Goal: Task Accomplishment & Management: Manage account settings

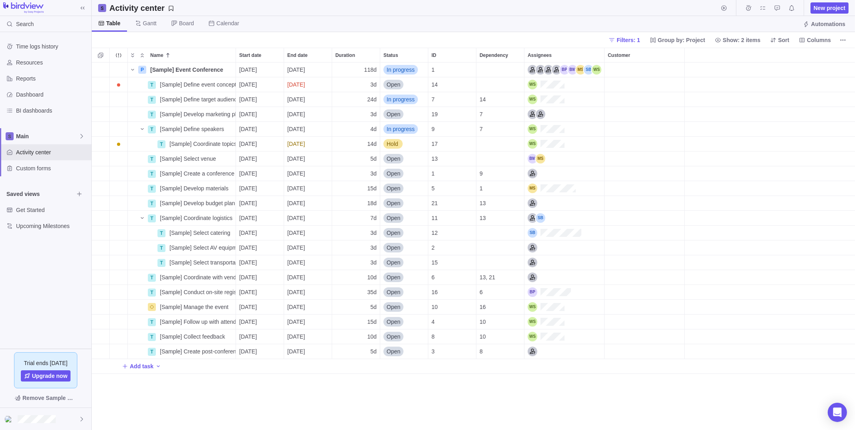
scroll to position [361, 757]
click at [636, 38] on span "Filters: 1" at bounding box center [628, 40] width 23 height 8
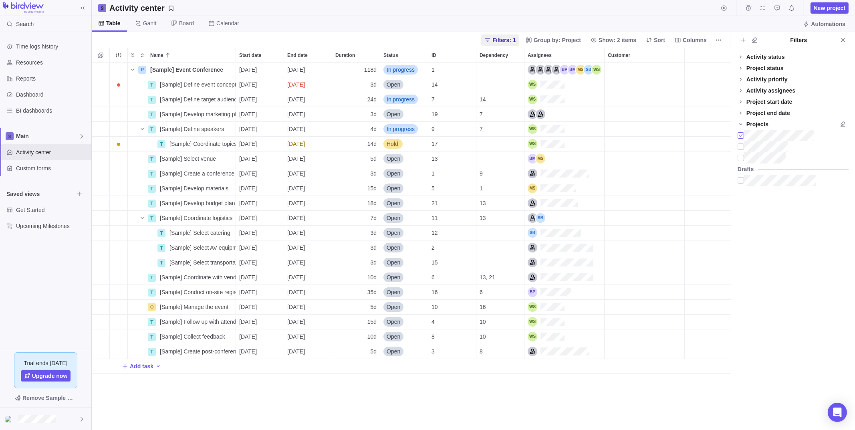
click at [741, 133] on div at bounding box center [741, 135] width 6 height 11
click at [132, 69] on icon "Name" at bounding box center [132, 70] width 6 height 6
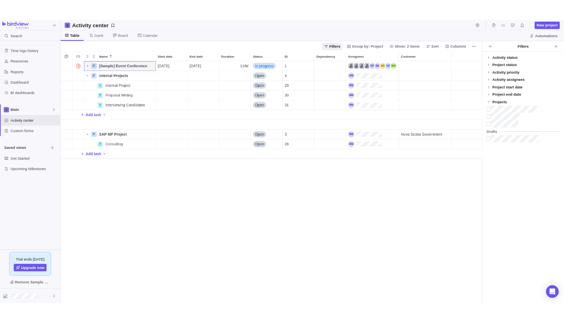
scroll to position [6, 6]
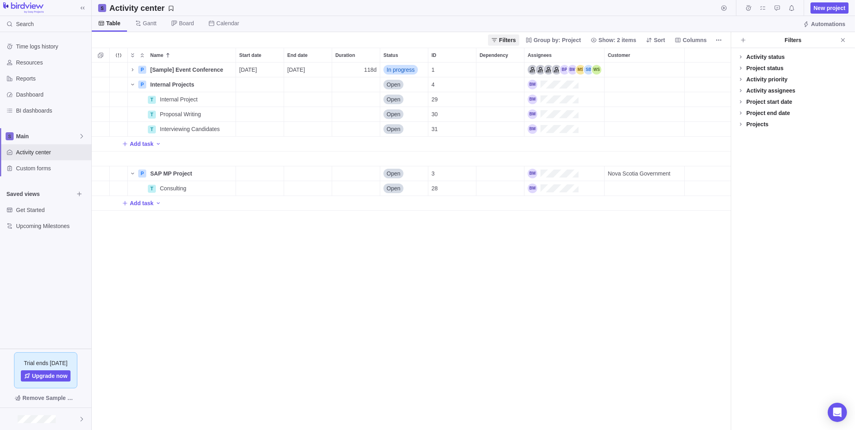
scroll to position [361, 633]
click at [26, 81] on span "Reports" at bounding box center [52, 79] width 72 height 8
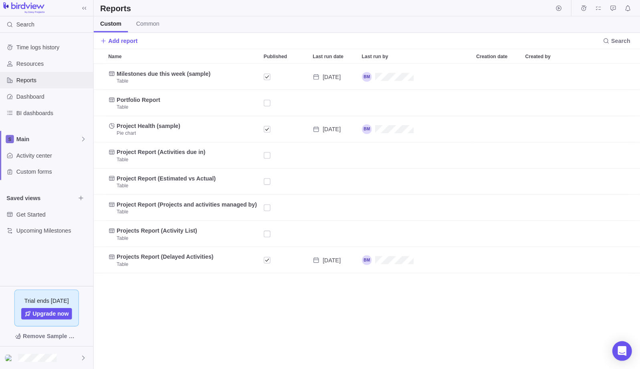
scroll to position [300, 542]
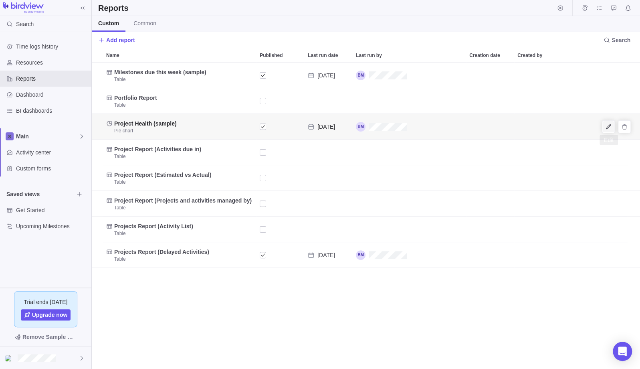
click at [611, 125] on icon "Edit" at bounding box center [608, 126] width 6 height 6
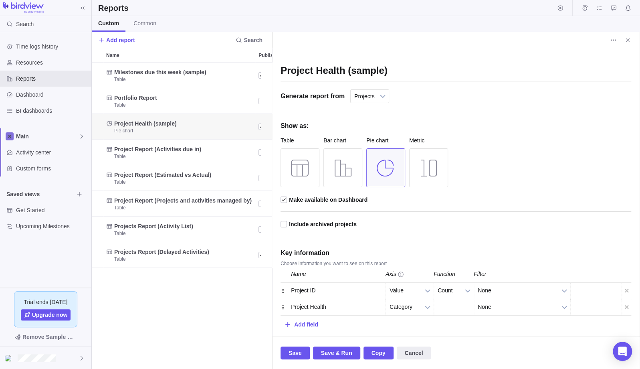
scroll to position [6, 6]
click at [632, 42] on span "Close" at bounding box center [627, 39] width 11 height 11
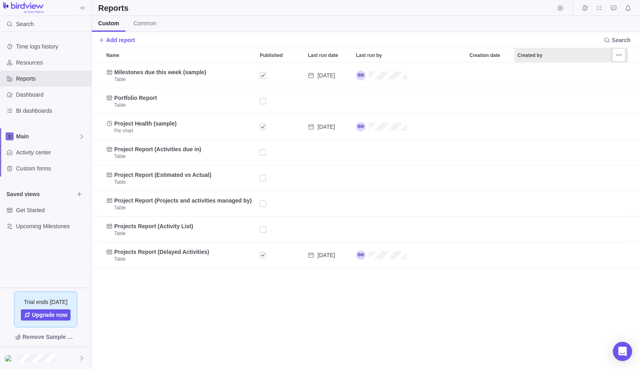
scroll to position [300, 542]
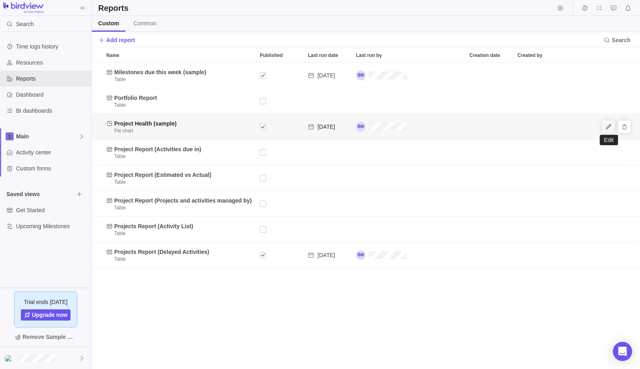
click at [611, 127] on icon "Edit" at bounding box center [608, 126] width 6 height 6
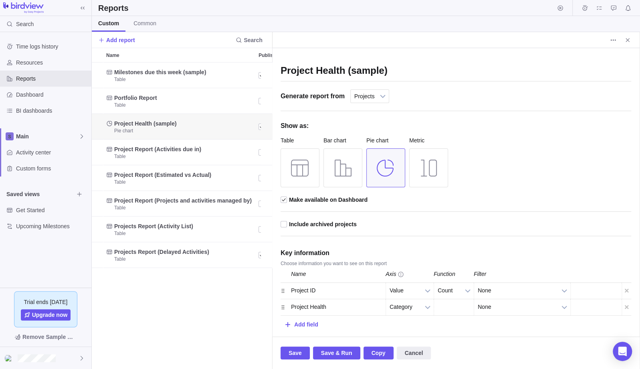
scroll to position [6, 6]
click at [327, 354] on span "Save & Run" at bounding box center [336, 353] width 31 height 10
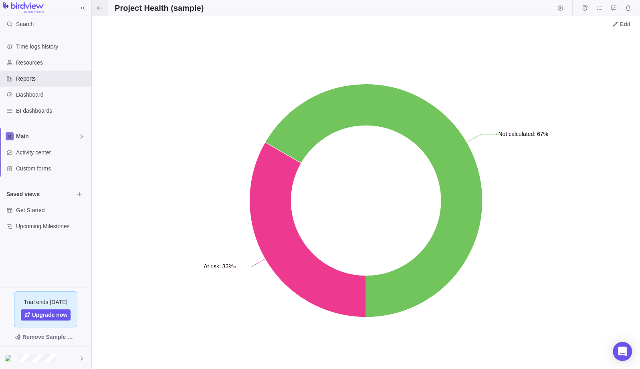
click at [96, 8] on span at bounding box center [100, 8] width 16 height 16
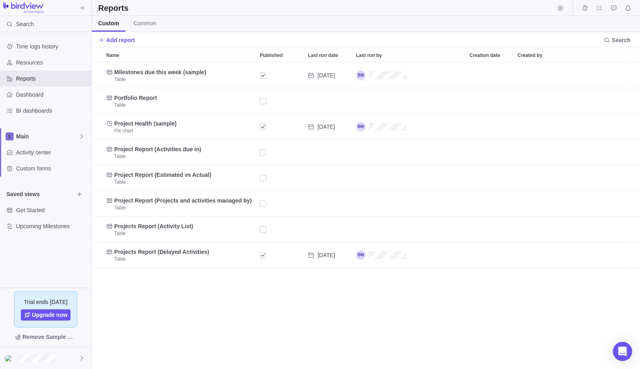
scroll to position [300, 542]
click at [611, 123] on icon "Edit" at bounding box center [608, 126] width 6 height 6
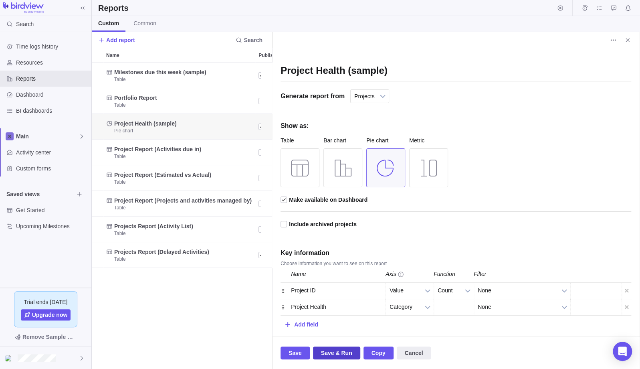
click at [321, 353] on span "Save & Run" at bounding box center [336, 353] width 31 height 10
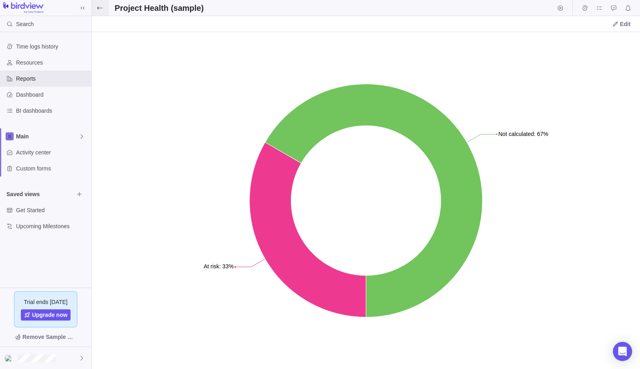
click at [98, 6] on icon at bounding box center [100, 8] width 6 height 6
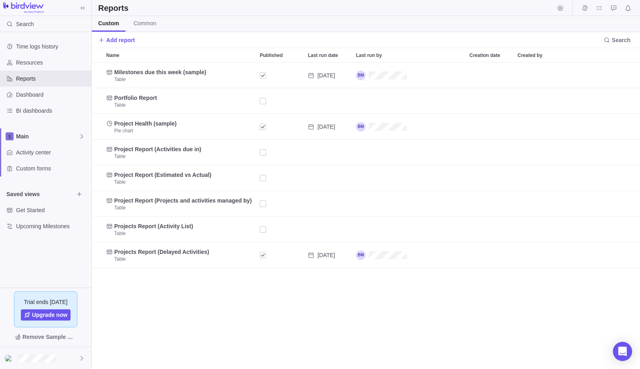
scroll to position [300, 542]
click at [611, 124] on icon "Edit" at bounding box center [608, 126] width 6 height 6
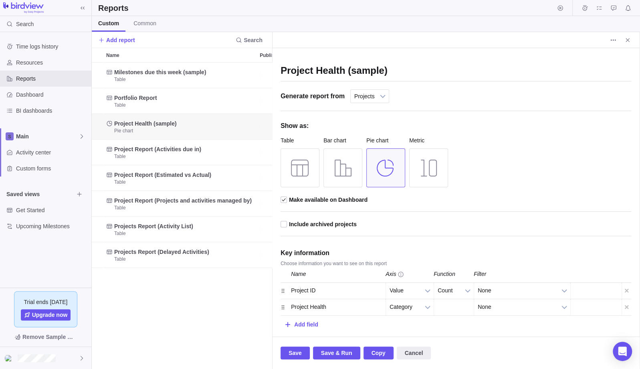
scroll to position [6, 6]
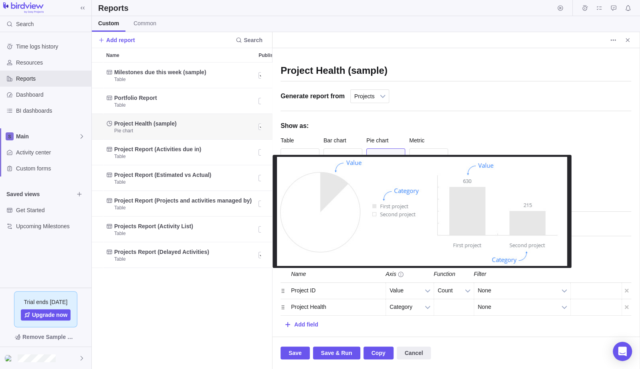
click at [399, 274] on span at bounding box center [401, 274] width 6 height 6
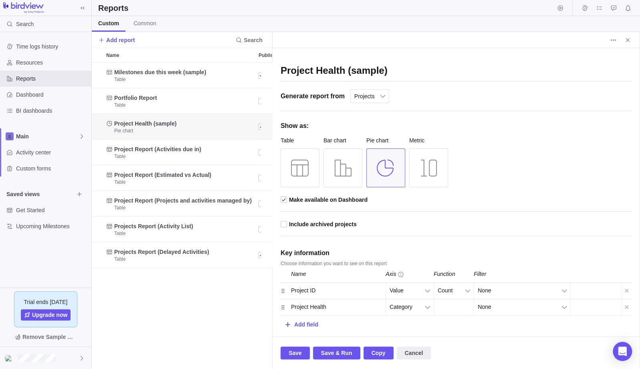
click at [349, 306] on div "Project Health" at bounding box center [335, 307] width 100 height 16
click at [305, 322] on div "Add field" at bounding box center [306, 324] width 24 height 15
type input "stat"
click at [298, 286] on div "Status" at bounding box center [335, 286] width 100 height 7
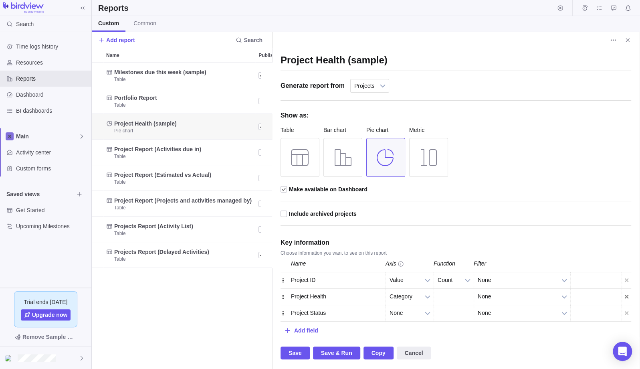
click at [622, 294] on div at bounding box center [627, 297] width 10 height 16
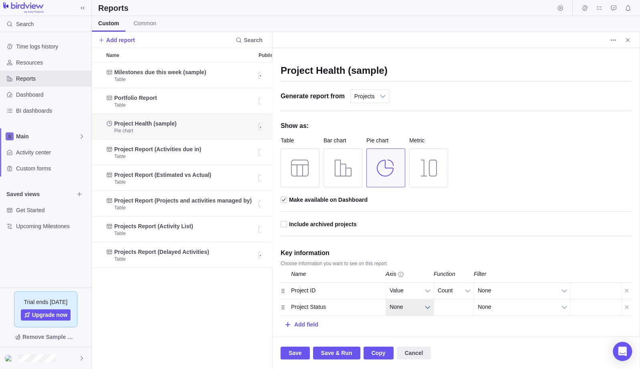
click at [408, 307] on span "None" at bounding box center [405, 307] width 30 height 16
click at [409, 291] on li "Category" at bounding box center [409, 288] width 39 height 14
click at [336, 348] on span "Save & Run" at bounding box center [336, 353] width 31 height 10
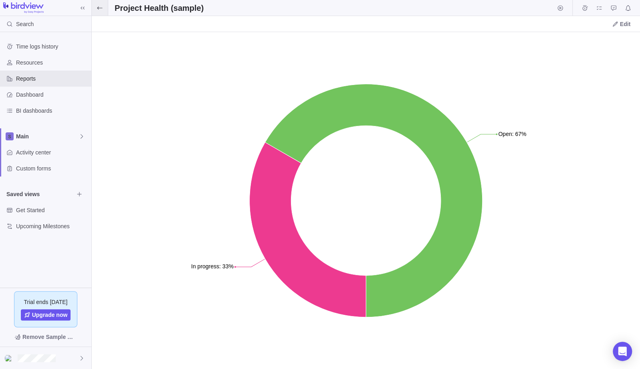
click at [97, 10] on icon at bounding box center [100, 8] width 6 height 6
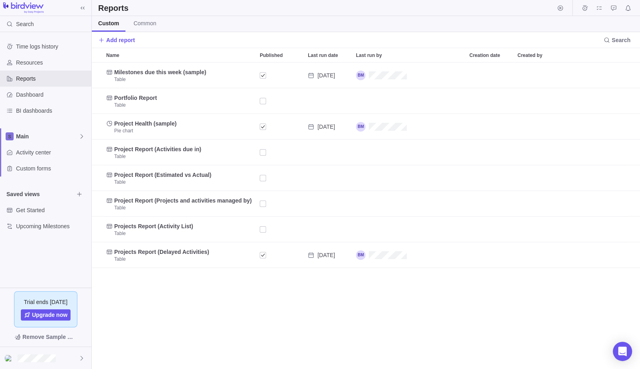
scroll to position [300, 542]
click at [52, 153] on span "Activity center" at bounding box center [52, 152] width 72 height 8
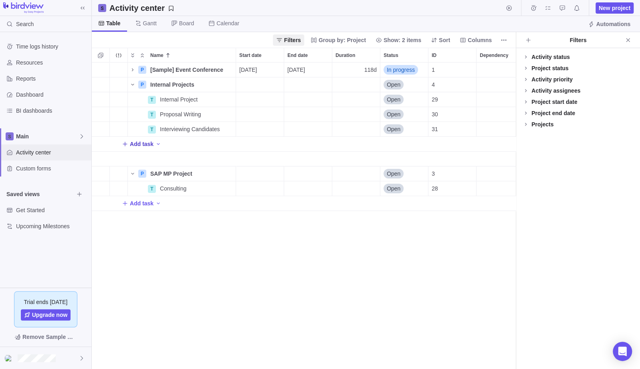
scroll to position [300, 418]
click at [629, 36] on span "Close" at bounding box center [627, 39] width 11 height 11
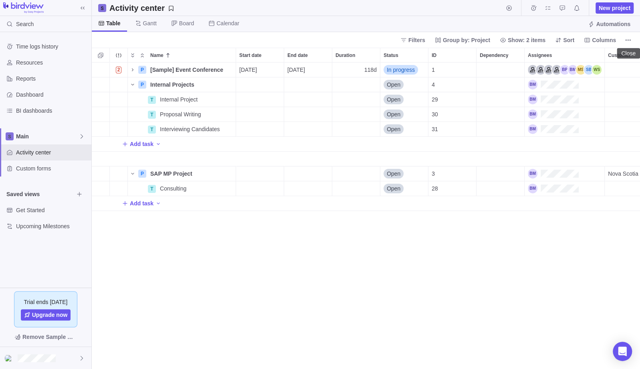
scroll to position [300, 542]
click at [593, 38] on span "Columns" at bounding box center [604, 40] width 24 height 8
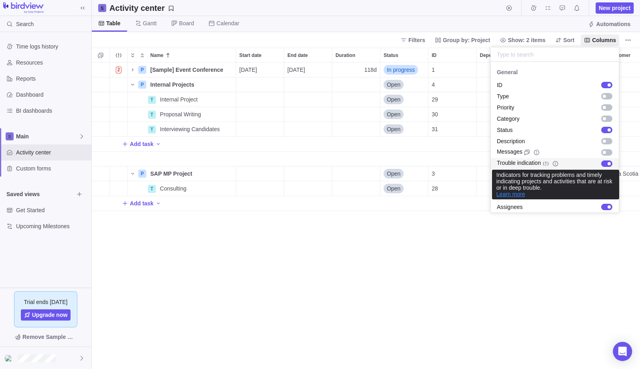
click at [516, 197] on link "Learn more" at bounding box center [510, 194] width 29 height 6
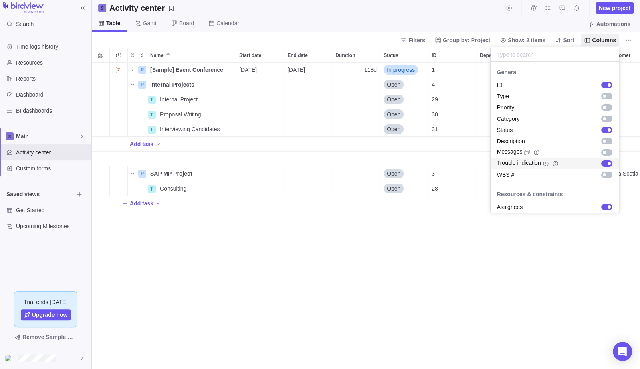
click at [260, 262] on body "Search Time logs history Resources Reports Dashboard BI dashboards Main Activit…" at bounding box center [320, 184] width 640 height 369
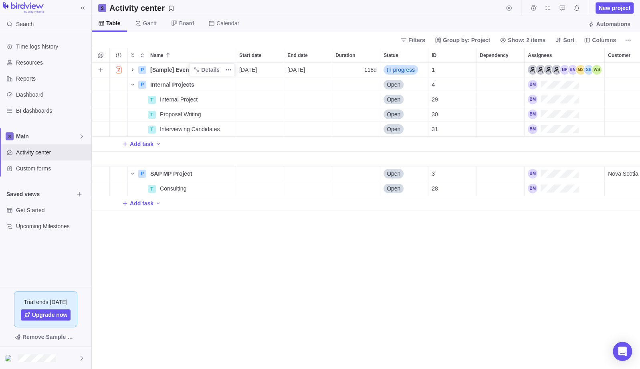
click at [132, 67] on icon "Name" at bounding box center [132, 70] width 6 height 6
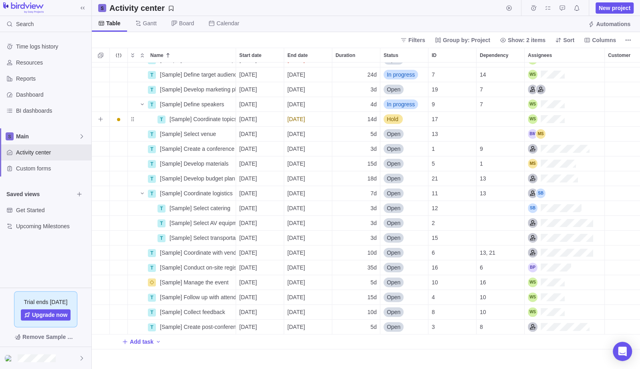
scroll to position [0, 0]
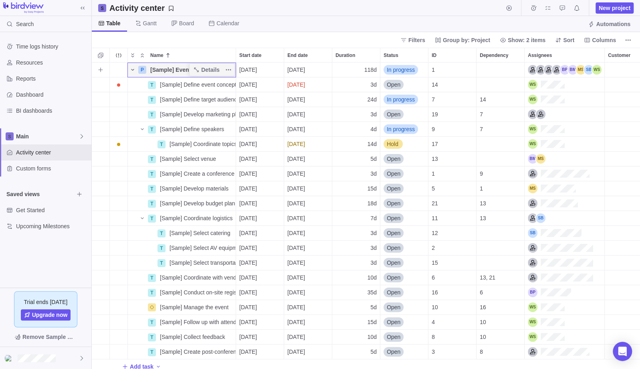
click at [133, 71] on icon "Name" at bounding box center [132, 70] width 6 height 6
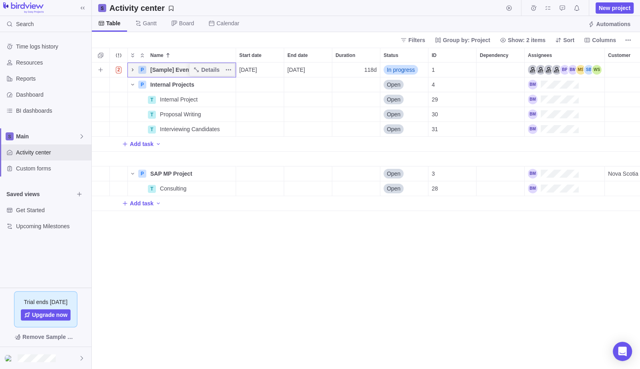
click at [130, 72] on icon "Name" at bounding box center [132, 70] width 6 height 6
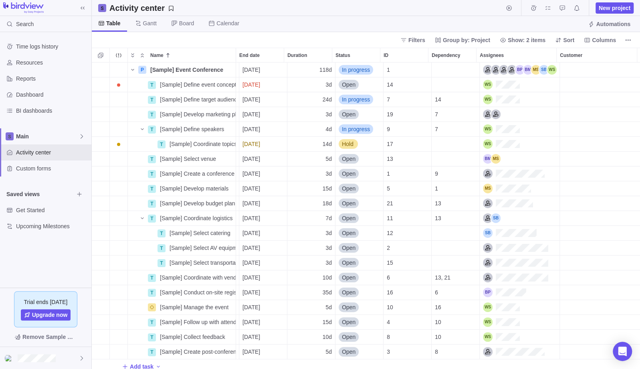
scroll to position [0, 50]
click at [602, 41] on span "Columns" at bounding box center [604, 40] width 24 height 8
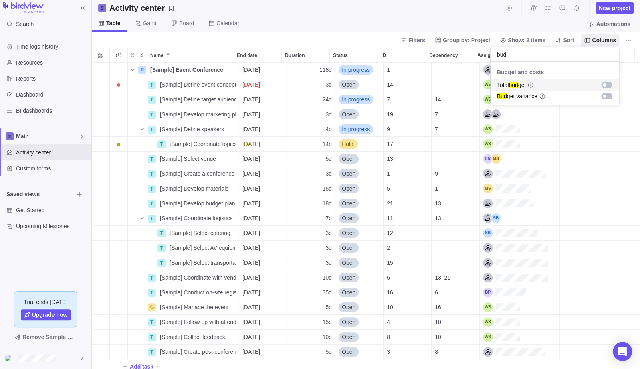
click at [608, 84] on div "grid" at bounding box center [606, 85] width 11 height 6
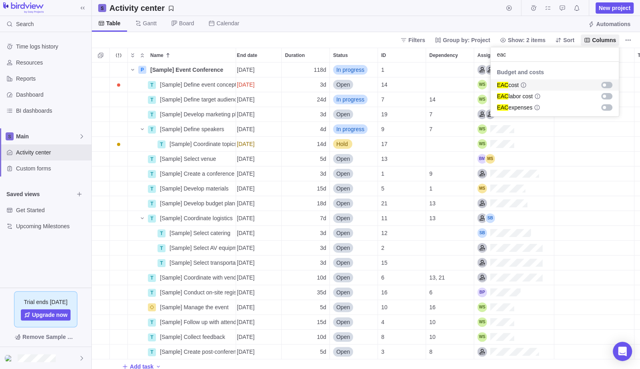
click at [605, 83] on div "grid" at bounding box center [606, 85] width 11 height 6
drag, startPoint x: 511, startPoint y: 52, endPoint x: 465, endPoint y: 47, distance: 46.8
click at [465, 47] on body "Search Time logs history Resources Reports Dashboard BI dashboards Main Activit…" at bounding box center [320, 184] width 640 height 369
click at [609, 83] on div "grid" at bounding box center [606, 85] width 11 height 6
drag, startPoint x: 505, startPoint y: 51, endPoint x: 464, endPoint y: 49, distance: 40.5
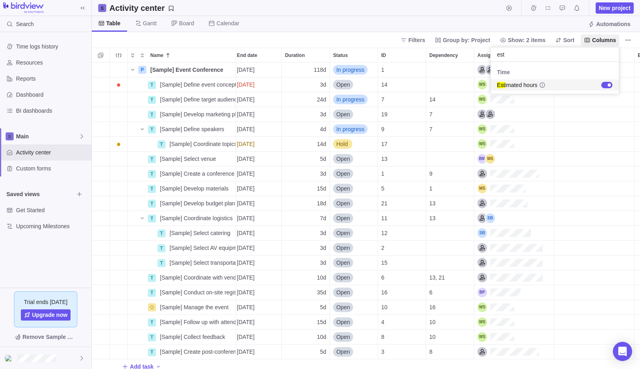
click at [464, 49] on body "Search Time logs history Resources Reports Dashboard BI dashboards Main Activit…" at bounding box center [320, 184] width 640 height 369
type input "act"
click at [607, 83] on div "grid" at bounding box center [606, 85] width 11 height 6
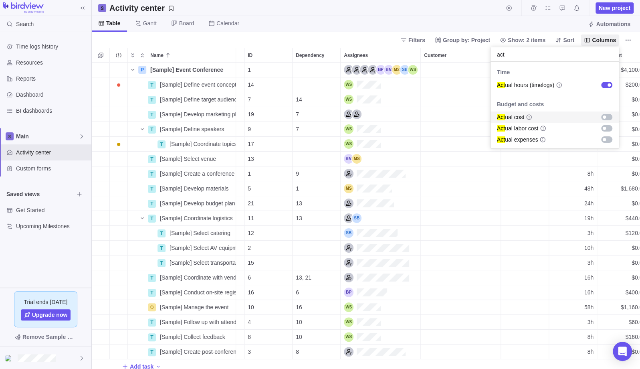
scroll to position [0, 208]
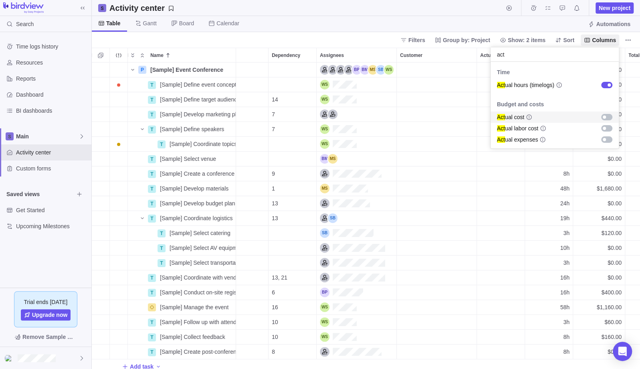
drag, startPoint x: 392, startPoint y: 366, endPoint x: 499, endPoint y: 360, distance: 106.7
click at [499, 360] on body "Search Time logs history Resources Reports Dashboard BI dashboards Main Activit…" at bounding box center [320, 184] width 640 height 369
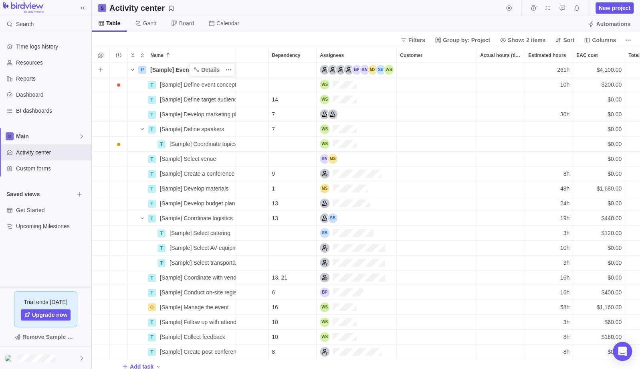
click at [133, 67] on icon "Name" at bounding box center [132, 70] width 6 height 6
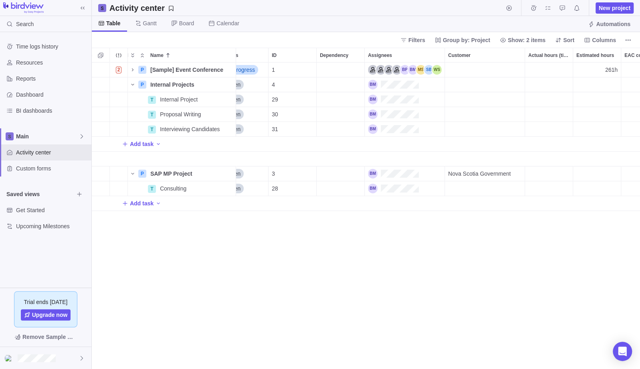
scroll to position [0, 0]
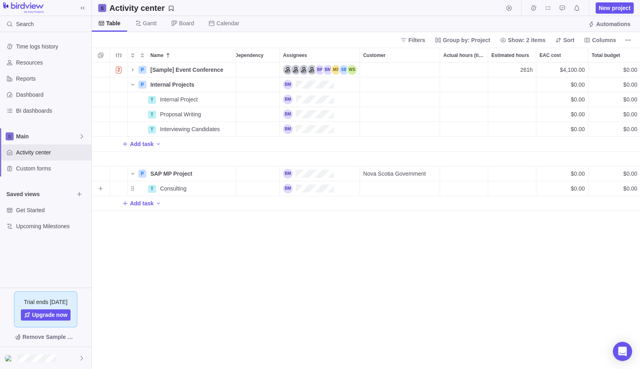
click at [615, 186] on div "$0.00" at bounding box center [614, 188] width 52 height 14
type input "10000"
click at [591, 234] on div "2 P [Sample] Event Conference Details 08/11/2025 01/21/2026 118d In progress 1 …" at bounding box center [366, 216] width 548 height 306
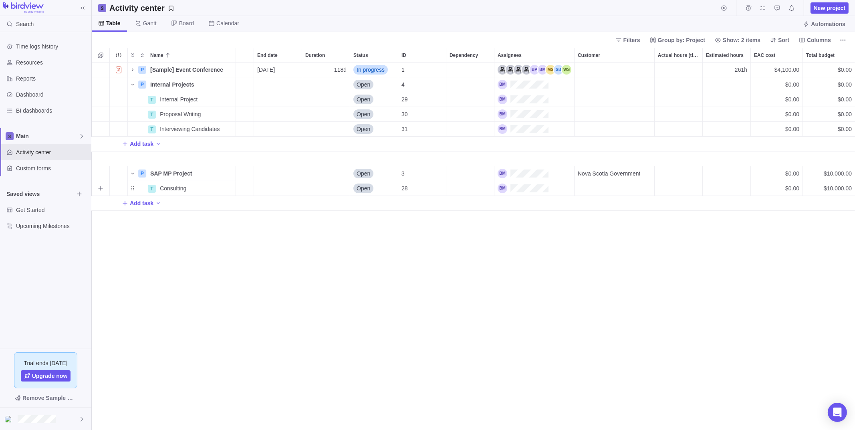
click at [741, 190] on div "Estimated hours" at bounding box center [727, 188] width 48 height 14
type input "100"
click at [747, 191] on div "100h" at bounding box center [727, 188] width 48 height 14
type input "8"
type input "5h"
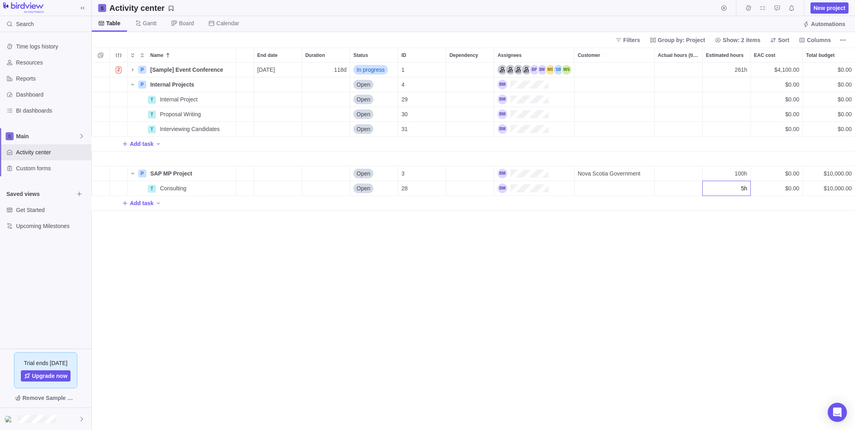
click at [661, 279] on div "2 P [Sample] Event Conference Details 08/11/2025 01/21/2026 118d In progress 1 …" at bounding box center [473, 247] width 763 height 368
click at [213, 186] on span "Details" at bounding box center [210, 188] width 18 height 8
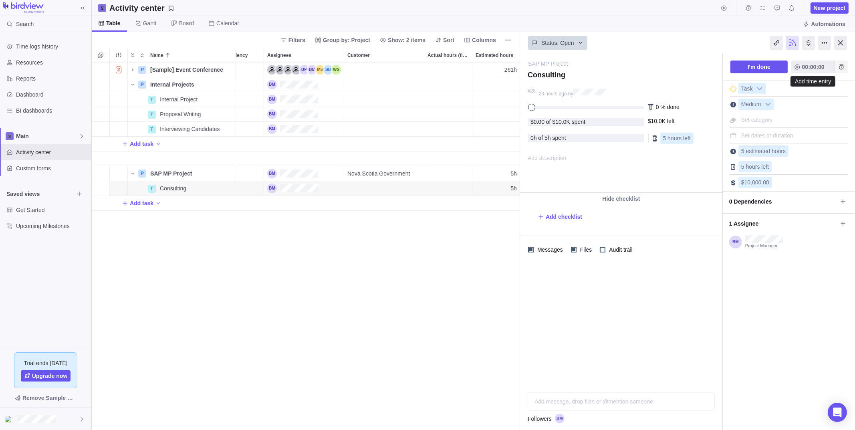
click at [843, 67] on icon "Add time entry" at bounding box center [841, 67] width 6 height 6
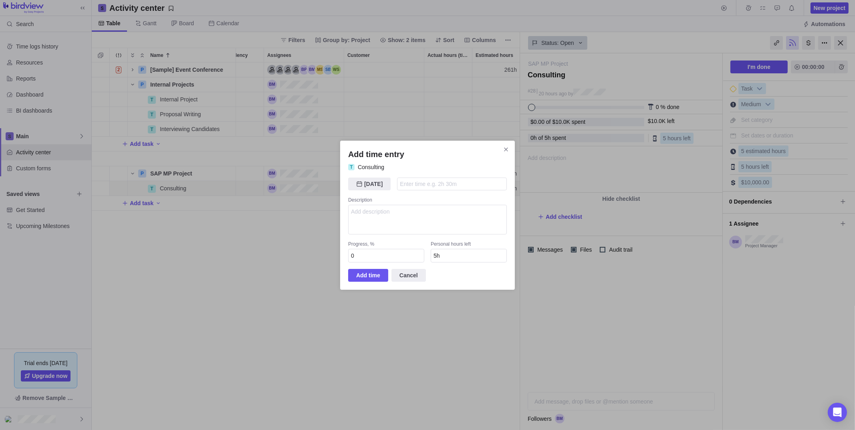
type input "4"
type input "1h"
type input "4h"
click at [363, 275] on span "Add time" at bounding box center [368, 275] width 24 height 10
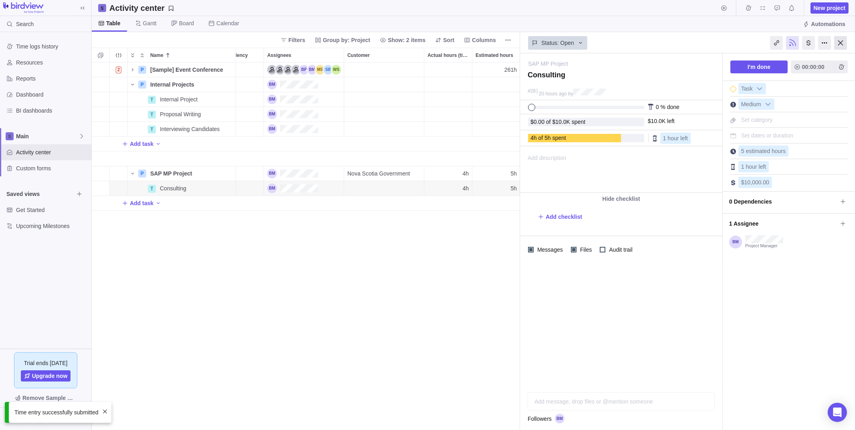
click at [839, 38] on div at bounding box center [840, 43] width 13 height 14
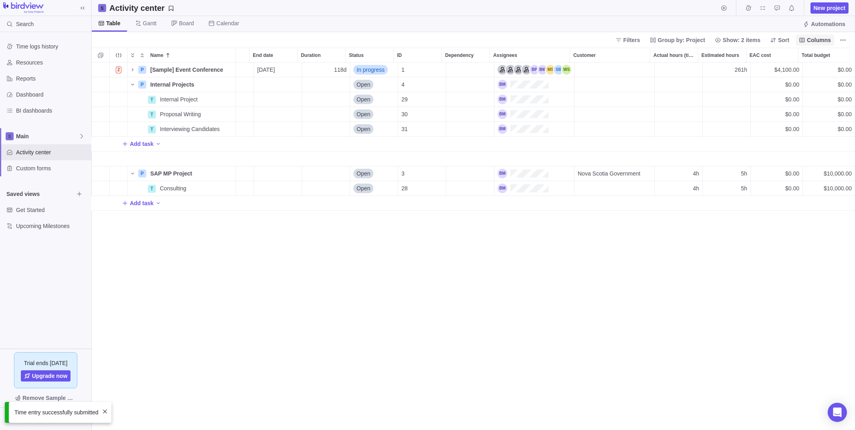
scroll to position [0, 30]
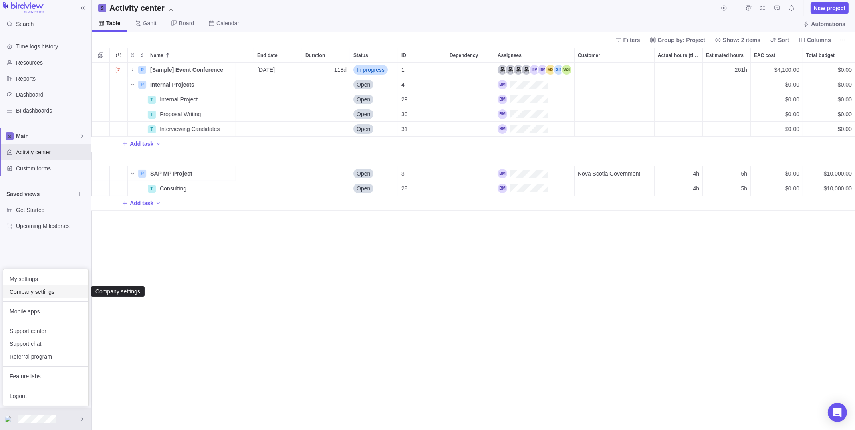
click at [50, 293] on span "Company settings" at bounding box center [46, 292] width 72 height 8
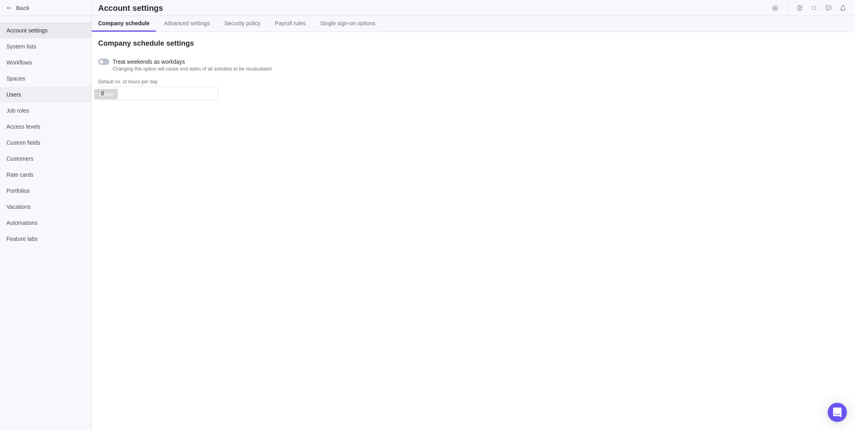
click at [36, 93] on span "Users" at bounding box center [45, 95] width 79 height 8
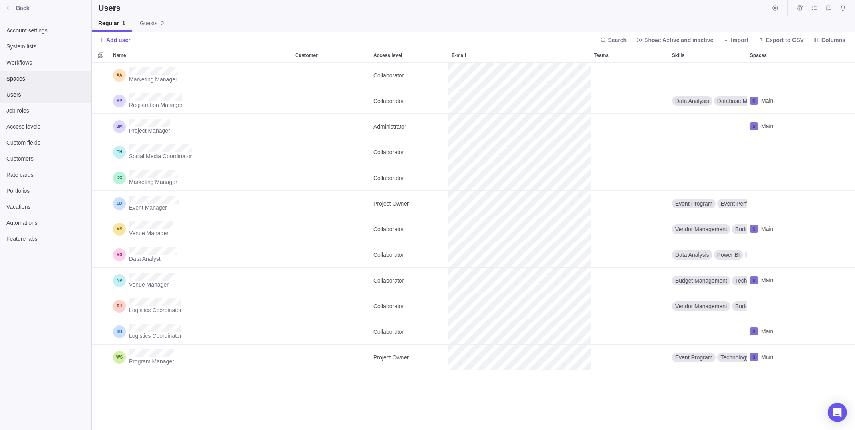
scroll to position [361, 757]
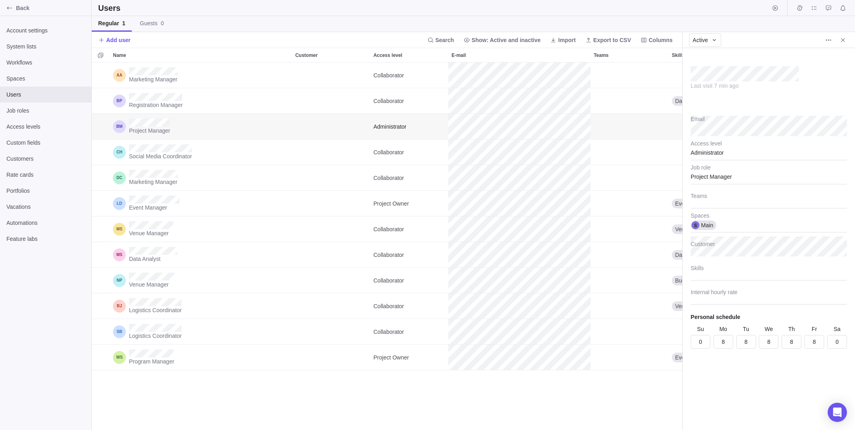
scroll to position [6, 6]
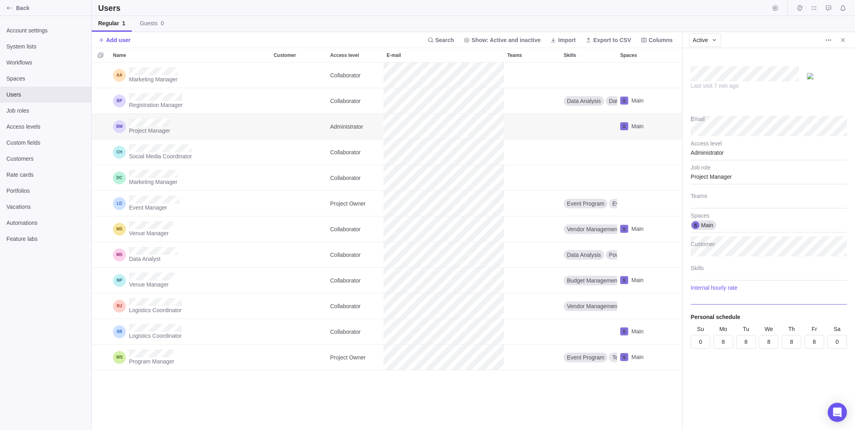
click at [715, 298] on input "Internal hourly rate" at bounding box center [769, 295] width 156 height 20
type textarea "x"
type input "1"
type textarea "x"
type input "10"
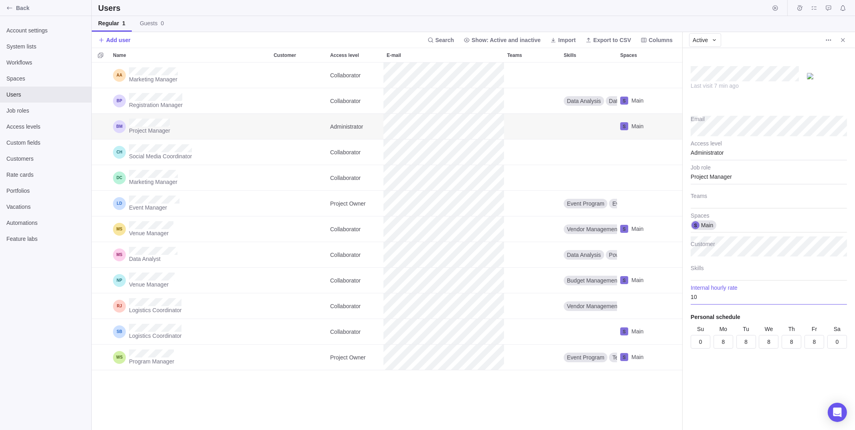
type textarea "x"
type input "100"
click at [742, 392] on div "Last visit 7 min ago Email Administrator Access level Project Manager Job role …" at bounding box center [769, 239] width 172 height 382
type textarea "x"
click at [32, 7] on span "Back" at bounding box center [52, 8] width 72 height 8
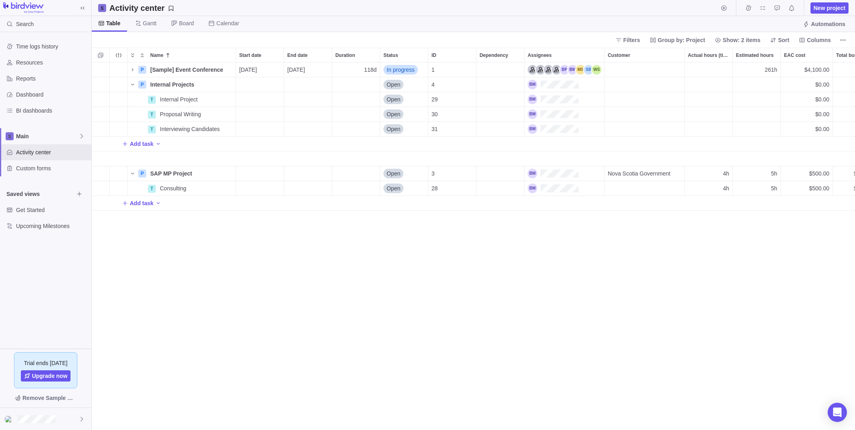
scroll to position [361, 757]
click at [638, 424] on div "2 P [Sample] Event Conference Details 08/11/2025 01/21/2026 118d In progress 1 …" at bounding box center [473, 247] width 763 height 368
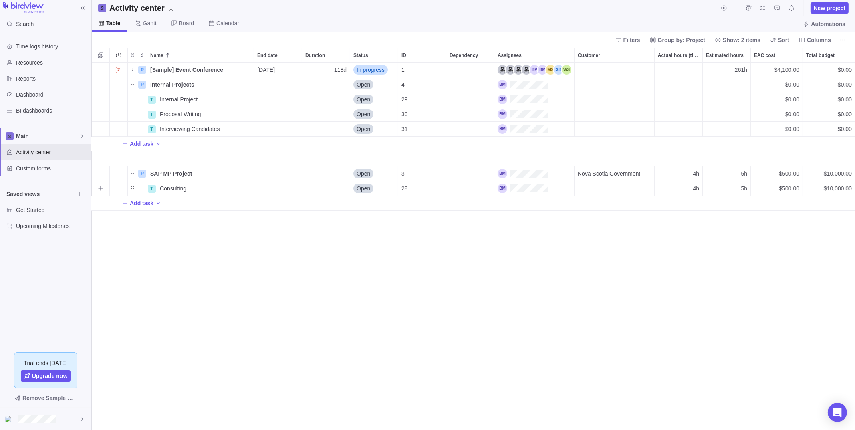
click at [834, 190] on span "$10,000.00" at bounding box center [838, 188] width 28 height 8
type input "450"
click at [821, 244] on div "2 P [Sample] Event Conference Details 08/11/2025 01/21/2026 118d In progress 1 …" at bounding box center [473, 247] width 763 height 368
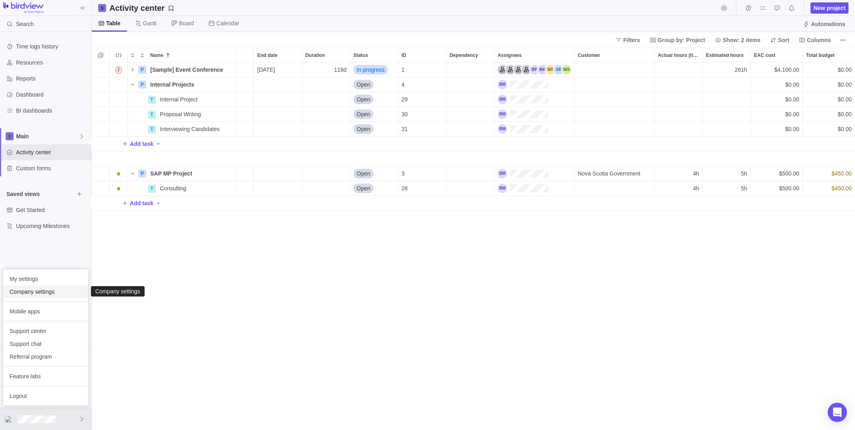
click at [53, 292] on span "Company settings" at bounding box center [46, 292] width 72 height 8
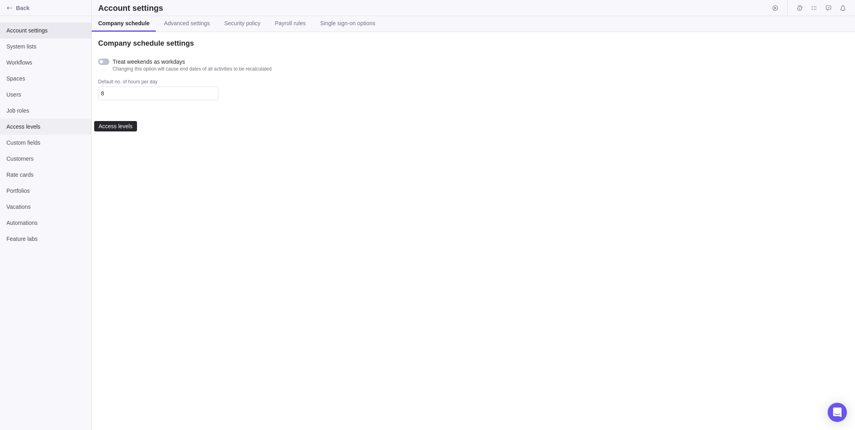
click at [20, 124] on span "Access levels" at bounding box center [45, 127] width 79 height 8
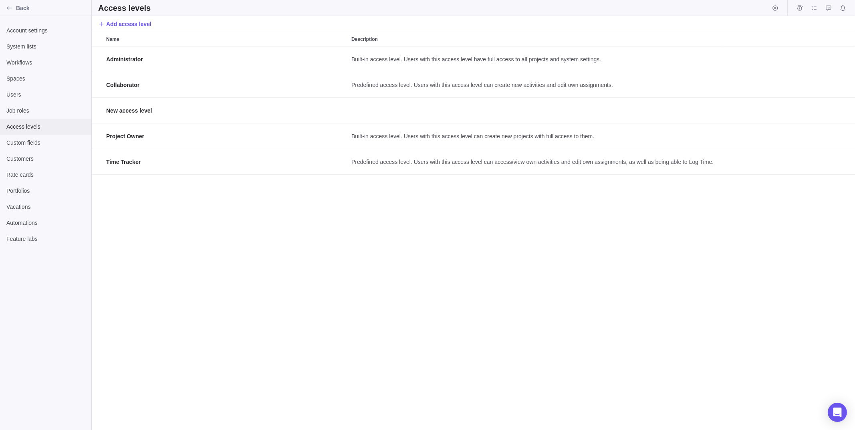
scroll to position [377, 757]
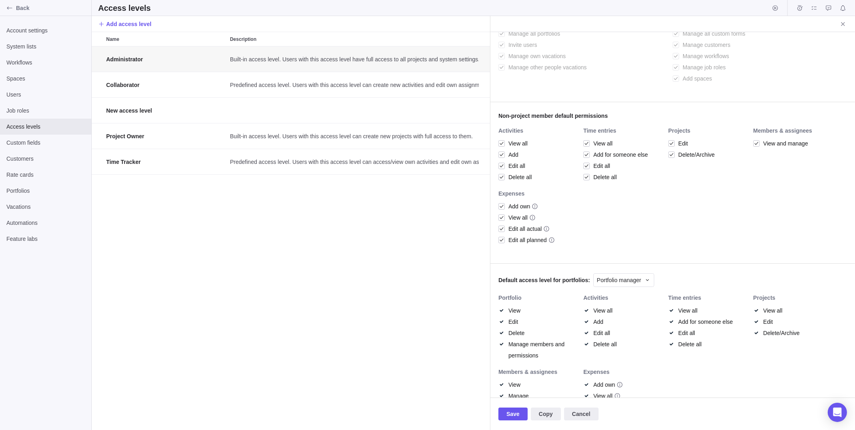
scroll to position [201, 0]
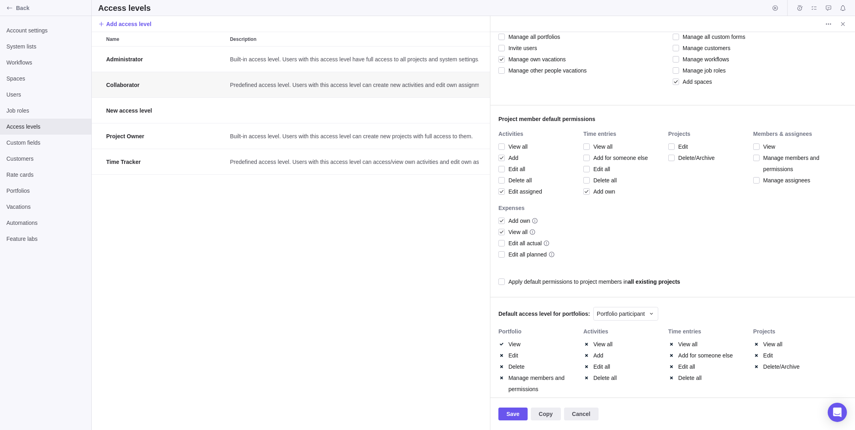
scroll to position [160, 0]
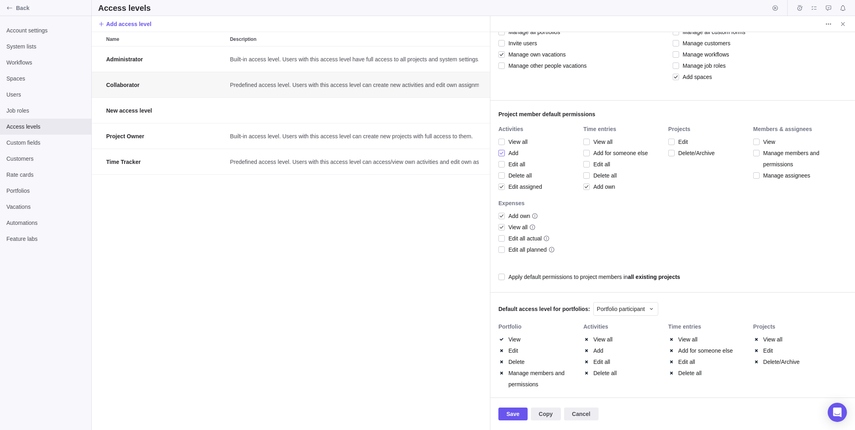
type textarea "x"
click at [503, 152] on div at bounding box center [502, 152] width 6 height 11
click at [583, 410] on span "Cancel" at bounding box center [581, 414] width 18 height 10
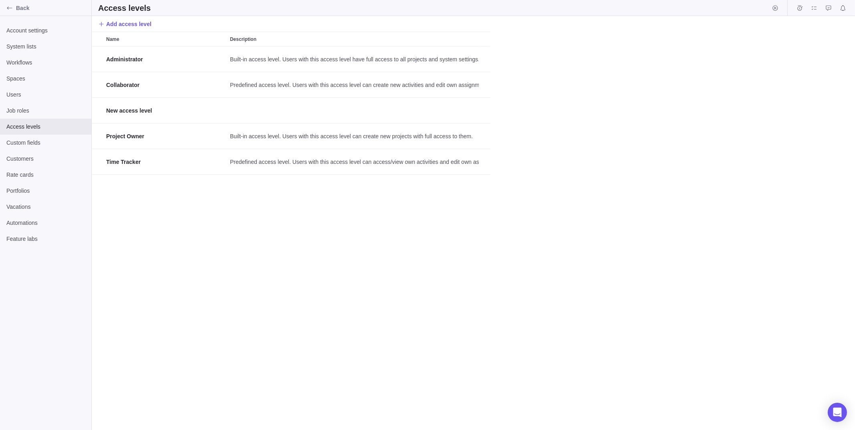
scroll to position [377, 757]
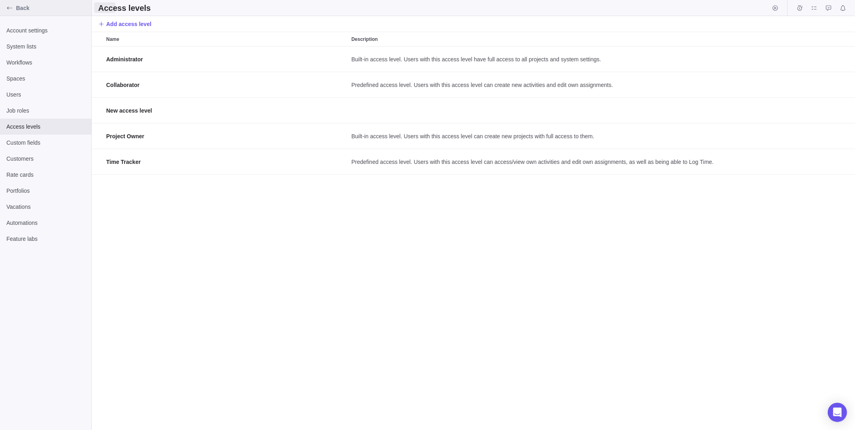
click at [8, 5] on icon "Back" at bounding box center [9, 8] width 6 height 6
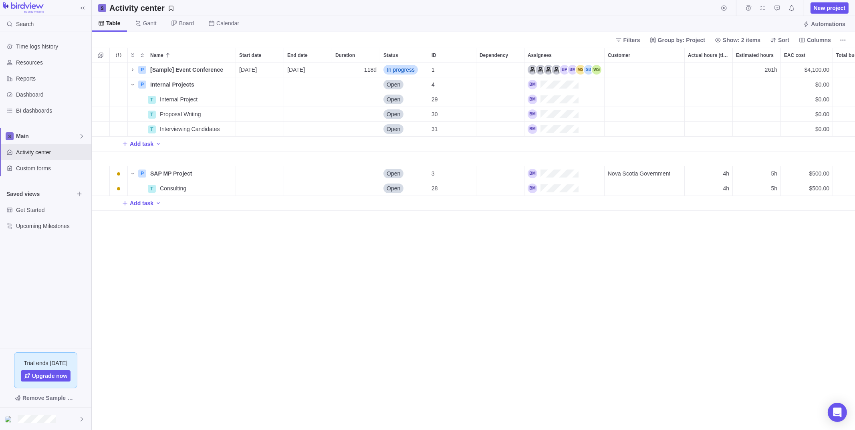
scroll to position [361, 757]
click at [844, 40] on icon "More actions" at bounding box center [843, 40] width 6 height 6
click at [781, 89] on div "Import from CSV" at bounding box center [784, 89] width 128 height 13
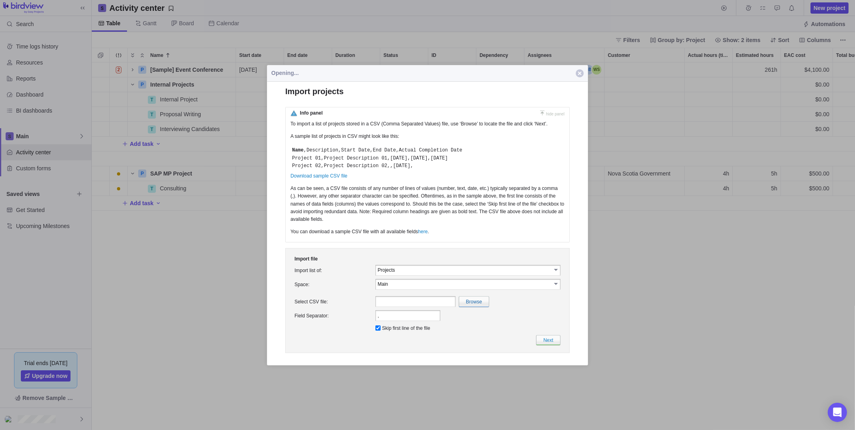
scroll to position [0, 0]
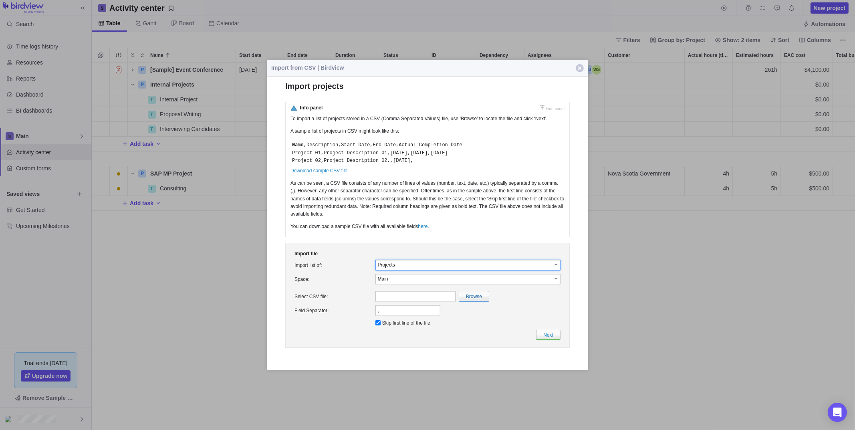
click at [425, 268] on input "Projects" at bounding box center [465, 264] width 174 height 7
click at [396, 286] on li "Users" at bounding box center [468, 284] width 185 height 7
type input "Users"
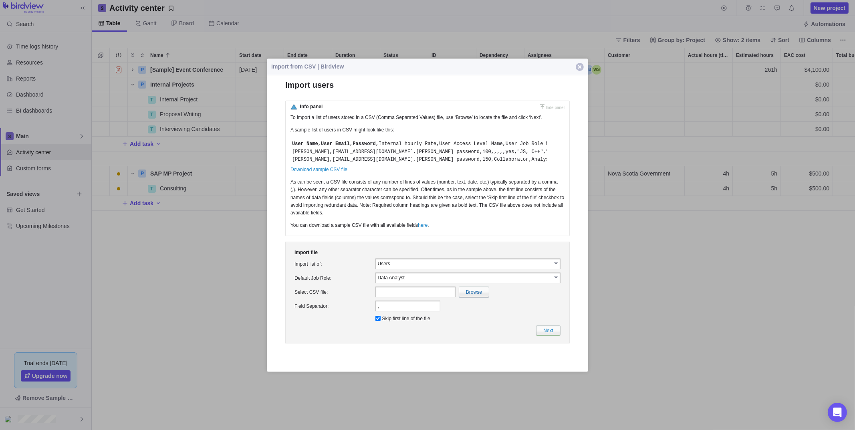
click at [581, 65] on span "button" at bounding box center [580, 67] width 8 height 8
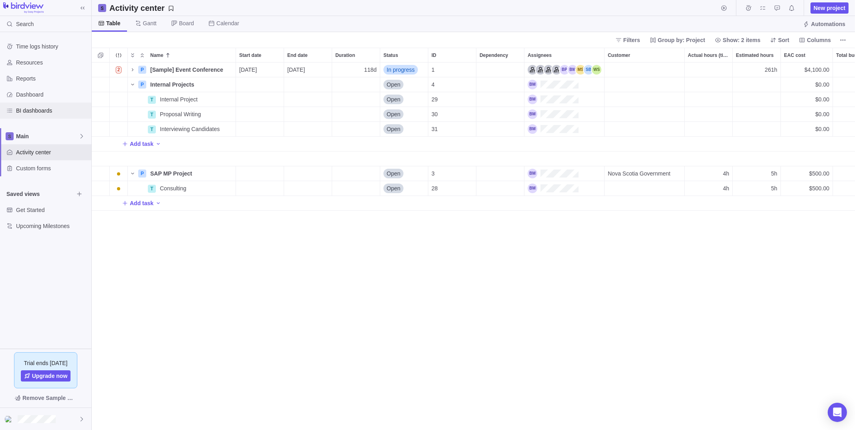
click at [33, 112] on span "BI dashboards" at bounding box center [52, 111] width 72 height 8
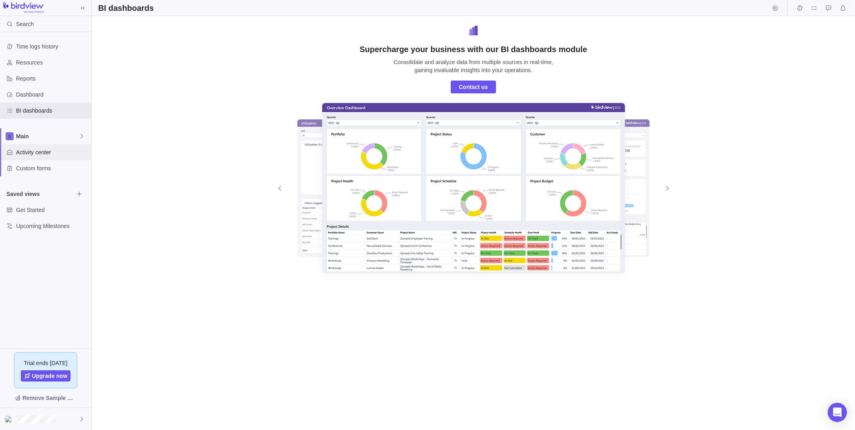
click at [38, 148] on span "Activity center" at bounding box center [52, 152] width 72 height 8
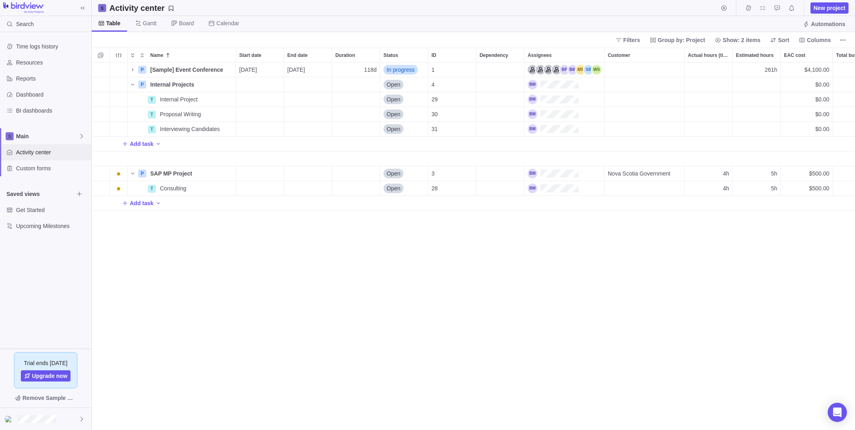
scroll to position [361, 757]
click at [24, 77] on span "Reports" at bounding box center [52, 79] width 72 height 8
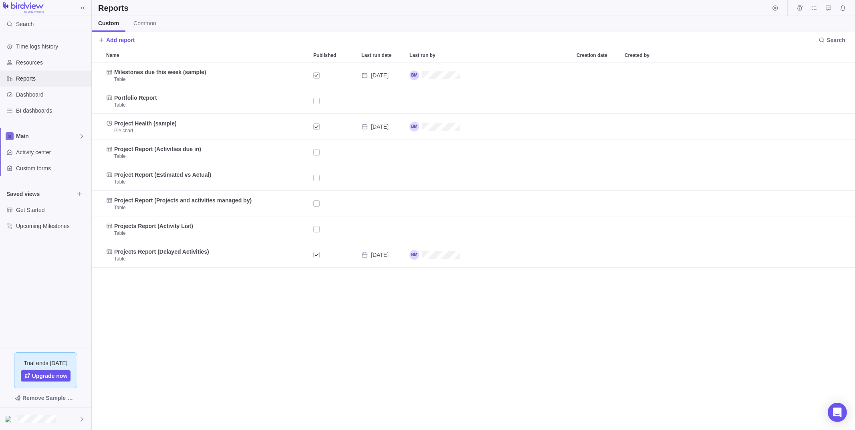
scroll to position [361, 757]
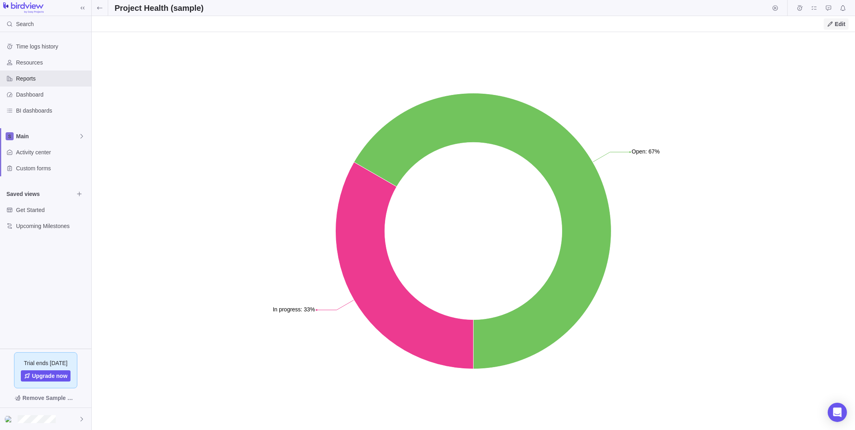
click at [839, 23] on span "Edit" at bounding box center [840, 24] width 10 height 8
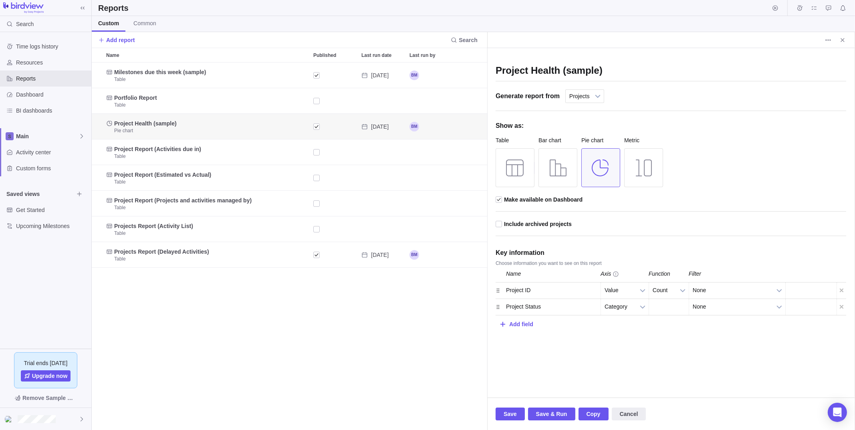
scroll to position [361, 390]
click at [525, 322] on div "Add field" at bounding box center [521, 324] width 24 height 15
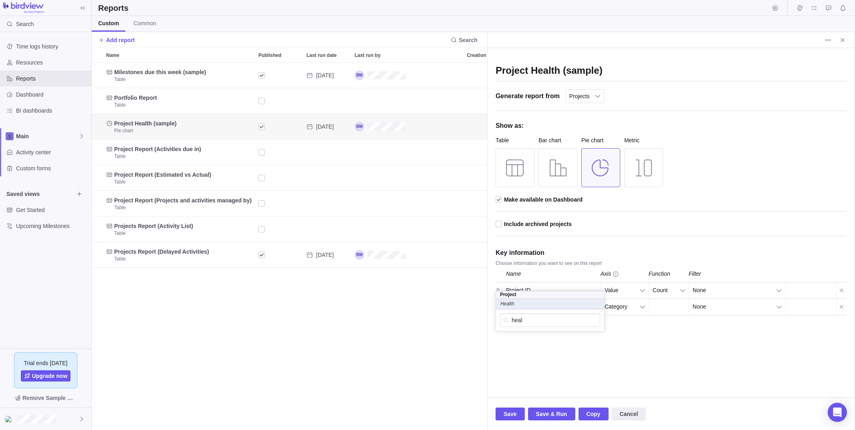
type input "heal"
click at [510, 303] on span "Health" at bounding box center [508, 304] width 14 height 6
click at [840, 303] on div at bounding box center [842, 307] width 10 height 16
click at [627, 305] on span "None" at bounding box center [620, 307] width 30 height 16
click at [611, 338] on li "Category" at bounding box center [625, 340] width 39 height 14
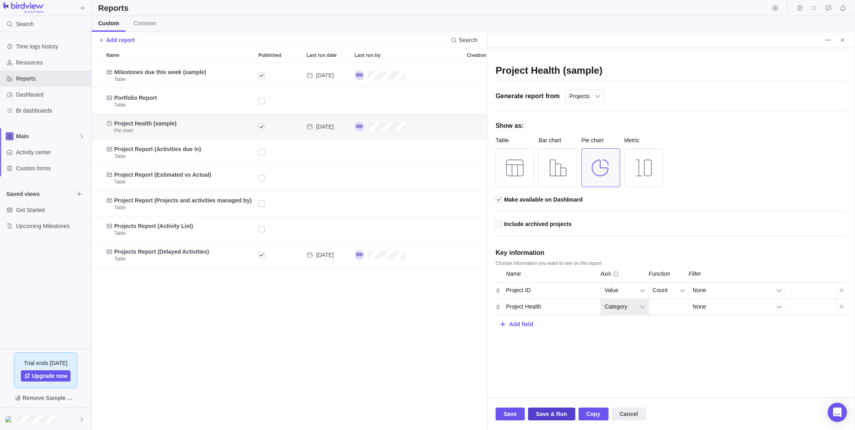
click at [541, 412] on span "Save & Run" at bounding box center [551, 414] width 31 height 10
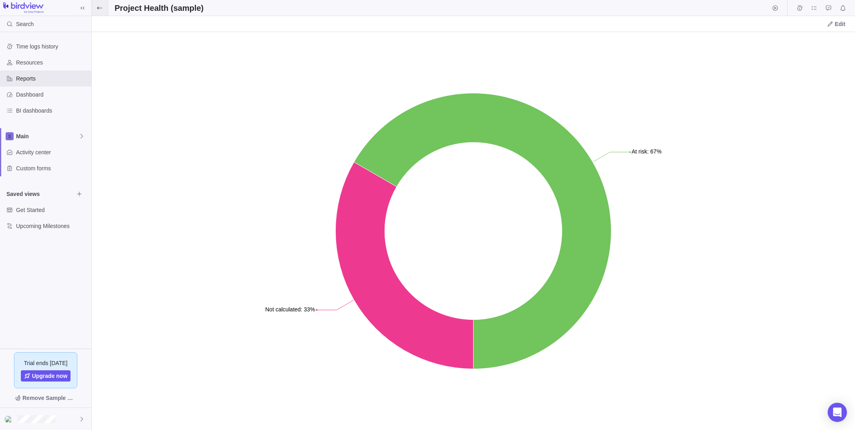
click at [101, 7] on icon at bounding box center [100, 8] width 6 height 6
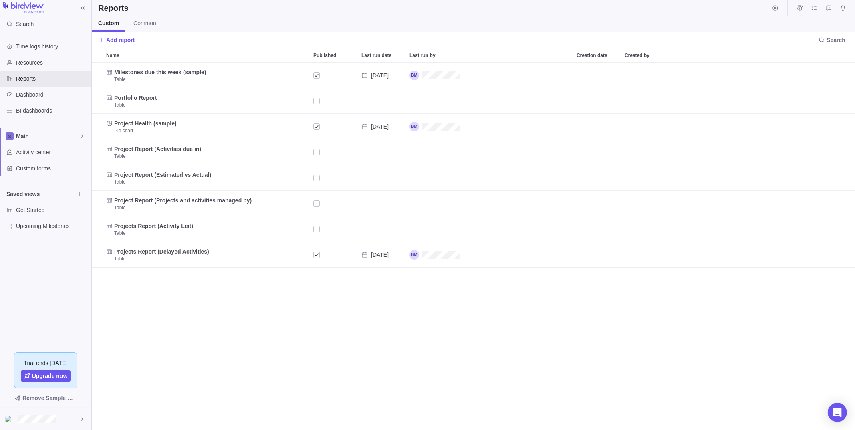
scroll to position [361, 757]
click at [32, 148] on span "Activity center" at bounding box center [52, 152] width 72 height 8
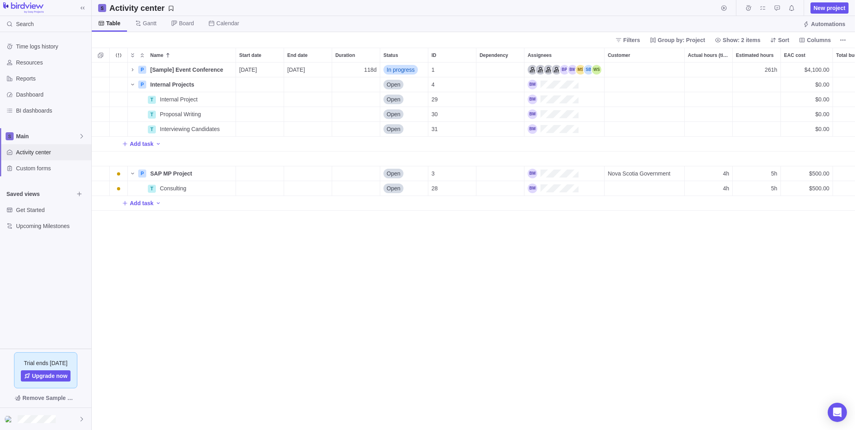
scroll to position [361, 757]
click at [267, 99] on div "Start date" at bounding box center [260, 99] width 48 height 14
click at [279, 177] on link "9" at bounding box center [277, 178] width 16 height 16
click at [321, 99] on div "End date" at bounding box center [308, 99] width 48 height 14
click at [325, 226] on link "30" at bounding box center [325, 227] width 16 height 16
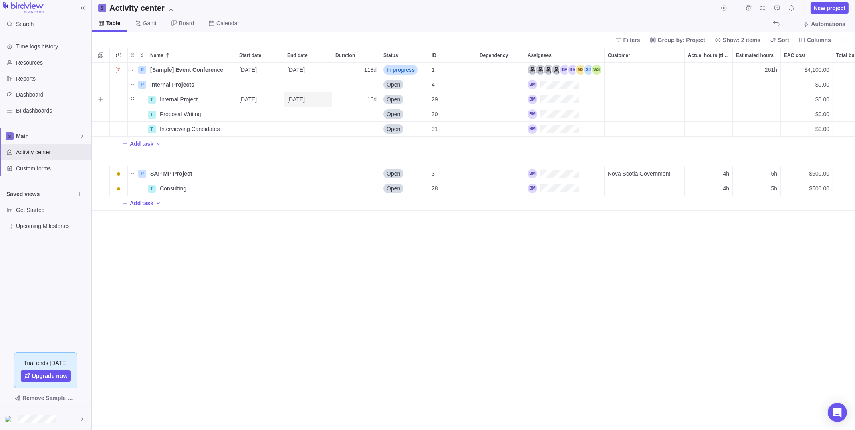
click at [748, 99] on div "Estimated hours" at bounding box center [757, 99] width 48 height 14
type input "50"
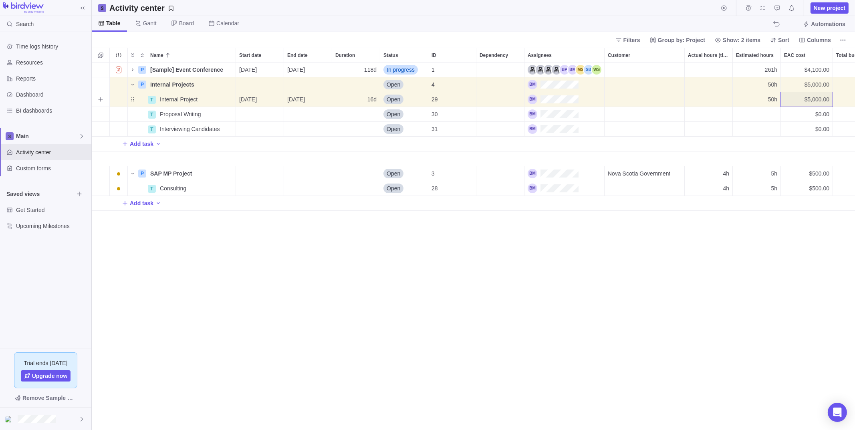
click at [850, 98] on div "$0.00" at bounding box center [859, 99] width 52 height 14
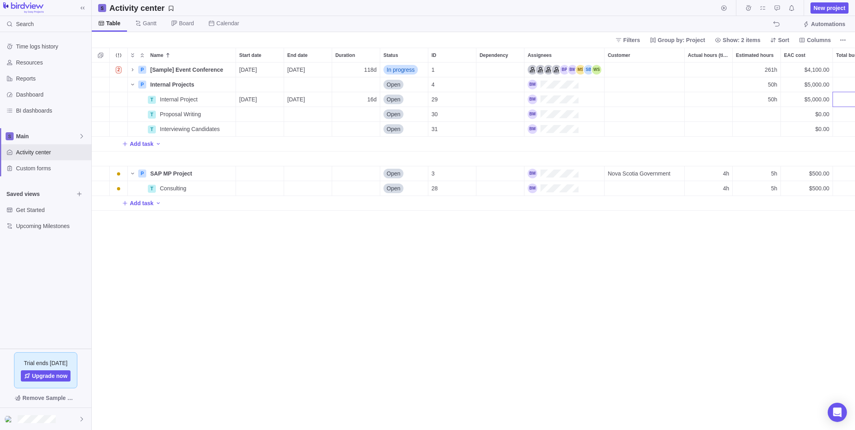
scroll to position [0, 30]
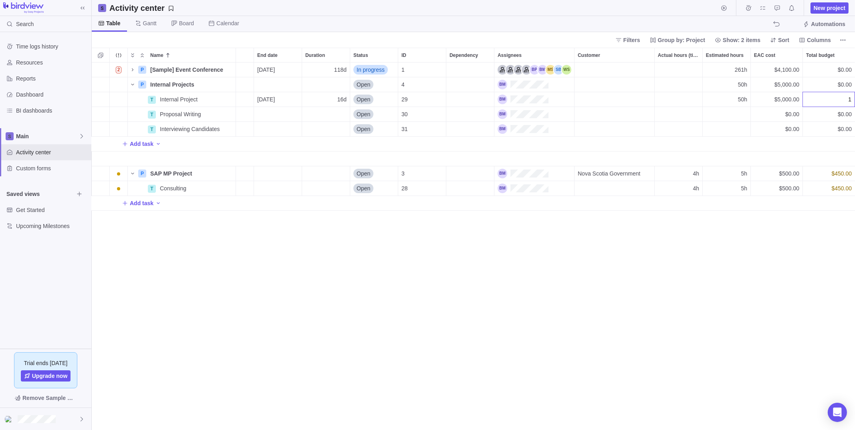
click at [850, 98] on input "1" at bounding box center [829, 99] width 52 height 15
type input "11000"
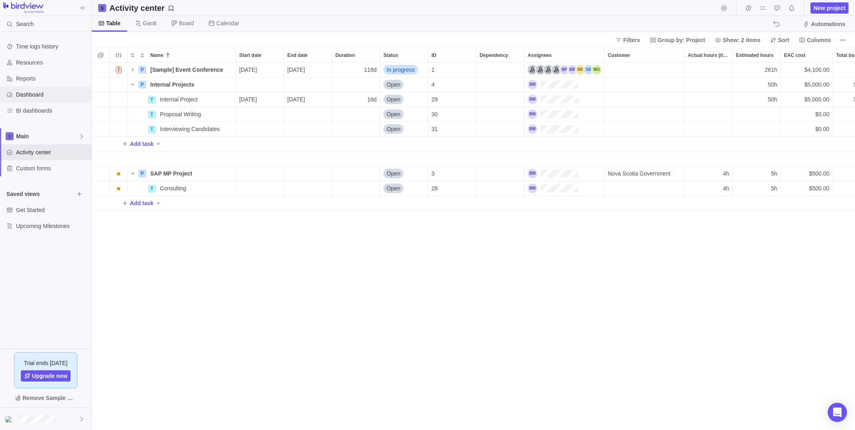
click at [39, 94] on span "Dashboard" at bounding box center [52, 95] width 72 height 8
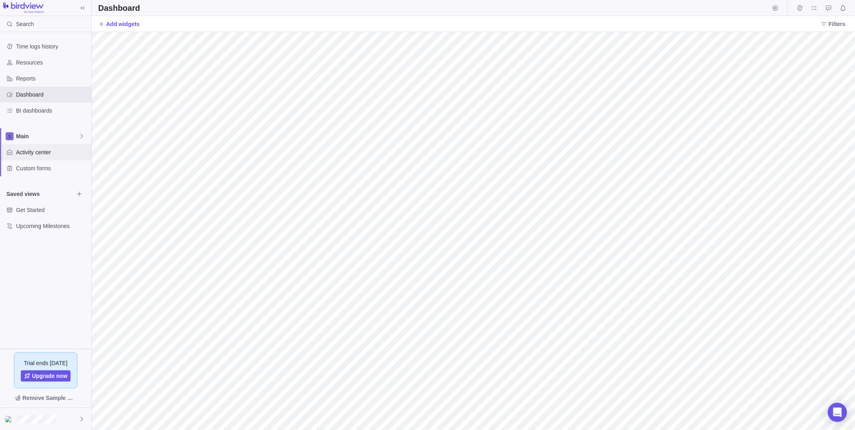
click at [46, 151] on span "Activity center" at bounding box center [52, 152] width 72 height 8
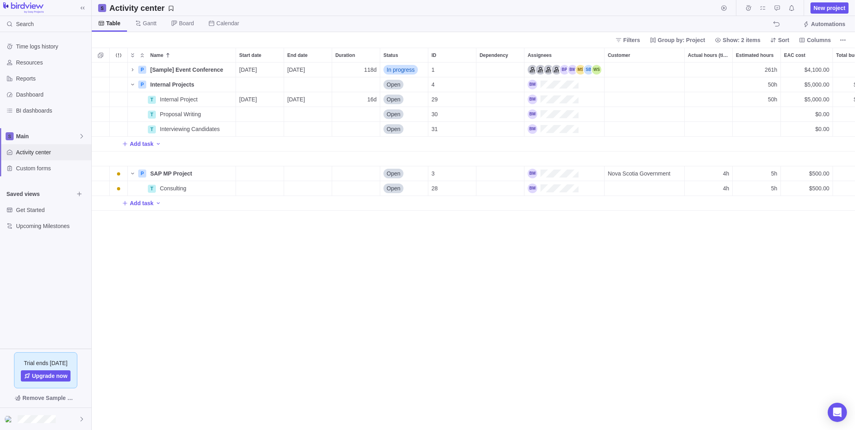
scroll to position [361, 757]
click at [79, 139] on icon at bounding box center [82, 136] width 6 height 6
click at [27, 263] on div "Time logs history Resources Reports Dashboard BI dashboards Main Activity cente…" at bounding box center [45, 190] width 91 height 317
click at [54, 47] on span "Time logs history" at bounding box center [52, 46] width 72 height 8
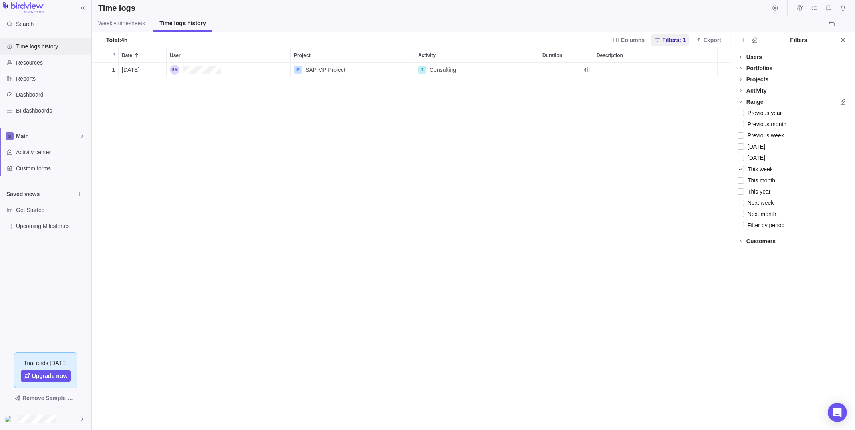
scroll to position [361, 633]
click at [118, 25] on span "Weekly timesheets" at bounding box center [121, 23] width 47 height 8
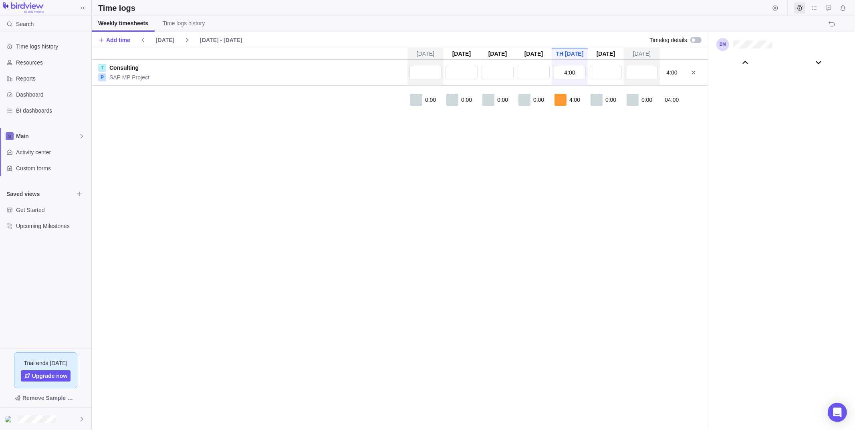
scroll to position [44634, 0]
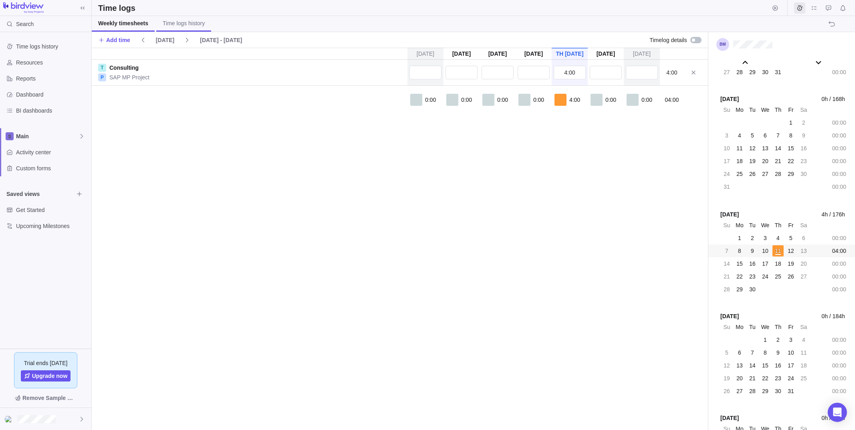
click at [186, 25] on span "Time logs history" at bounding box center [184, 23] width 42 height 8
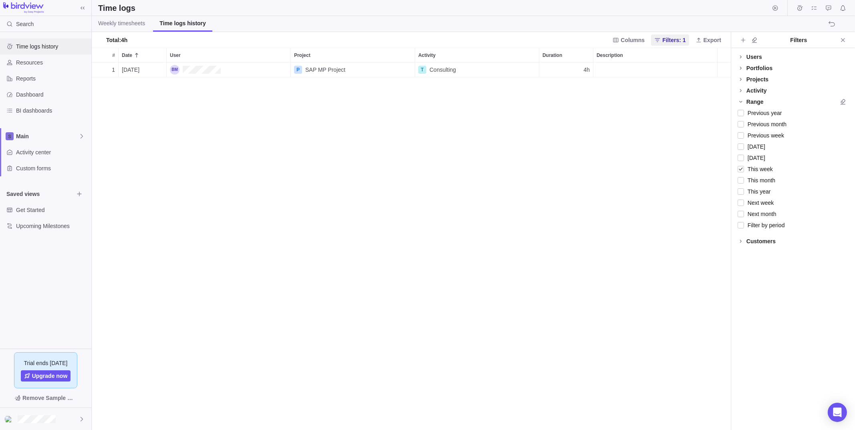
scroll to position [361, 633]
click at [128, 26] on span "Weekly timesheets" at bounding box center [121, 23] width 47 height 8
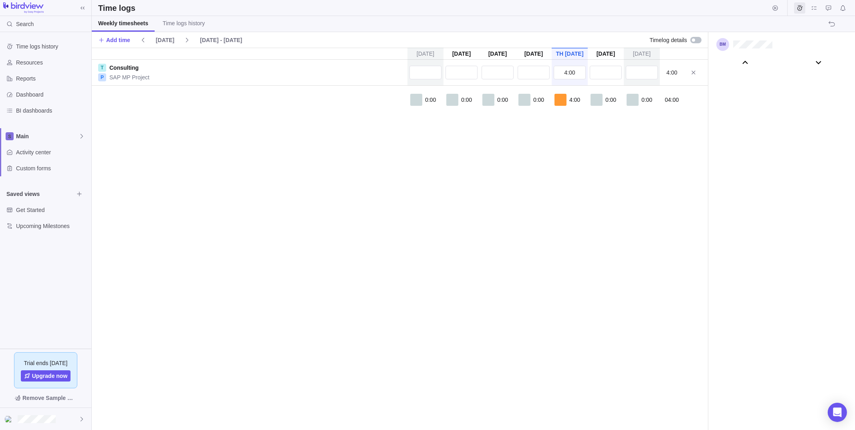
scroll to position [44634, 0]
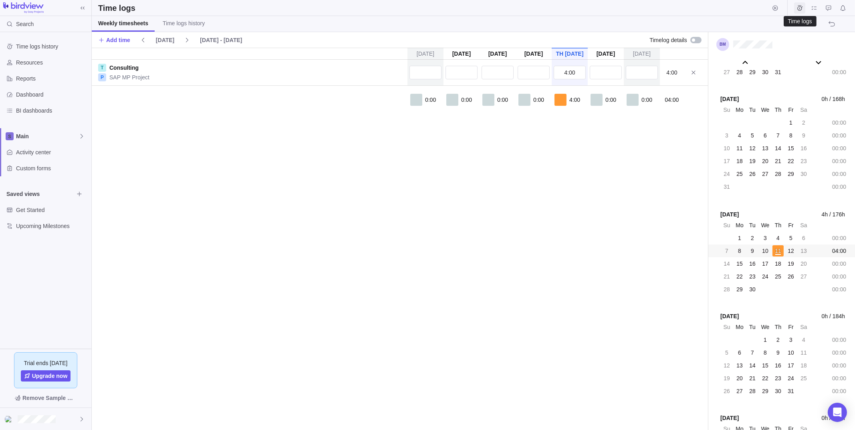
click at [801, 7] on icon "Time logs" at bounding box center [799, 7] width 5 height 5
click at [118, 38] on span "Add time" at bounding box center [118, 40] width 24 height 8
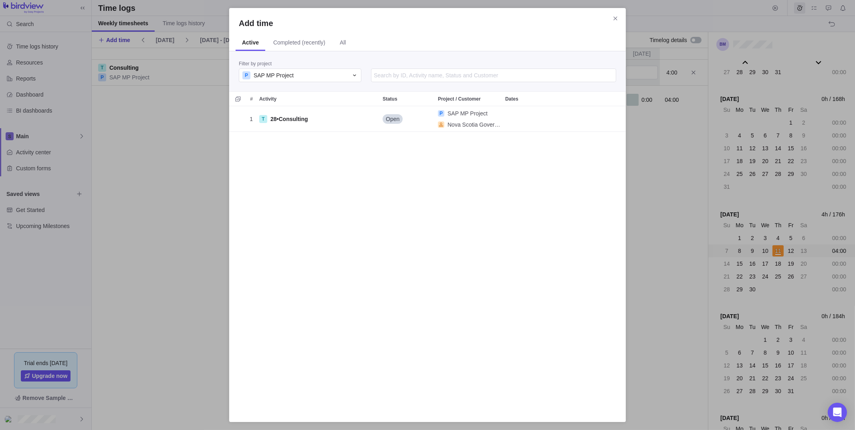
scroll to position [301, 390]
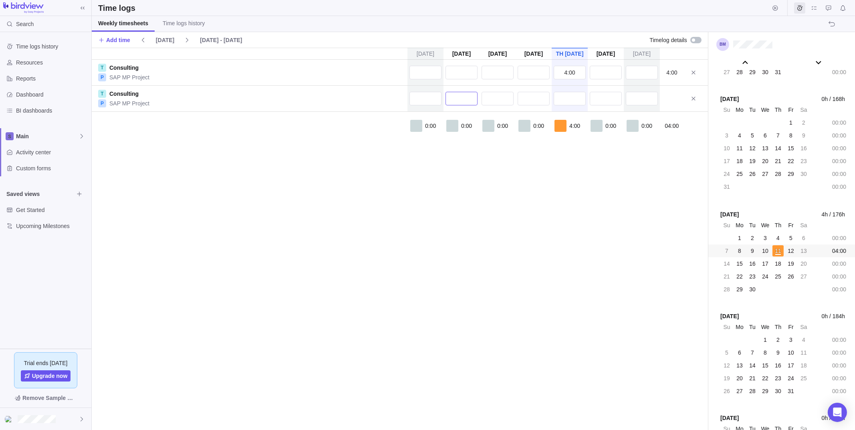
click at [464, 100] on input "text" at bounding box center [462, 99] width 32 height 14
type input "8:00"
click at [495, 96] on input "text" at bounding box center [498, 99] width 32 height 14
type input "5:00"
click at [518, 179] on div "Su Sep 7 Mo Sep 8 Tu Sep 9 We Sep 10 Th Sep 11 Fr Sep 12 Sa Sep 13 T Consulting…" at bounding box center [400, 239] width 616 height 382
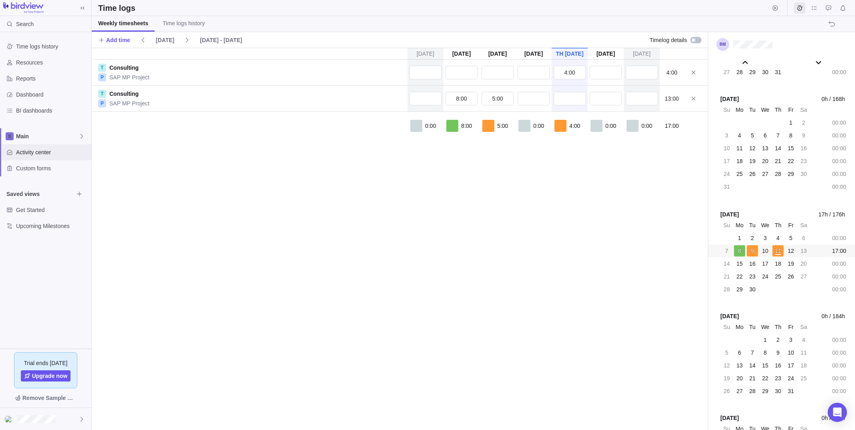
click at [36, 149] on span "Activity center" at bounding box center [52, 152] width 72 height 8
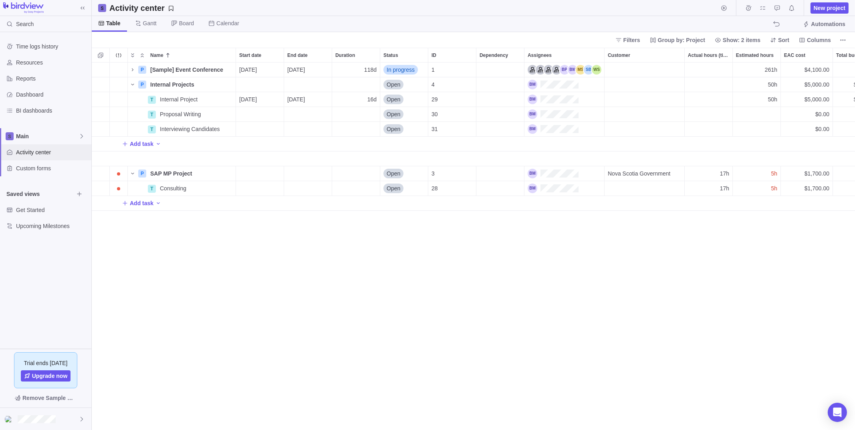
scroll to position [361, 757]
click at [751, 4] on span "Time logs" at bounding box center [748, 7] width 11 height 11
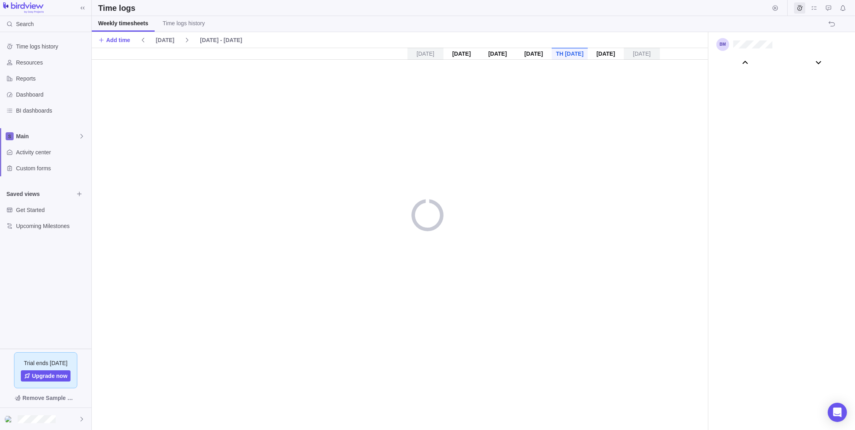
scroll to position [44634, 0]
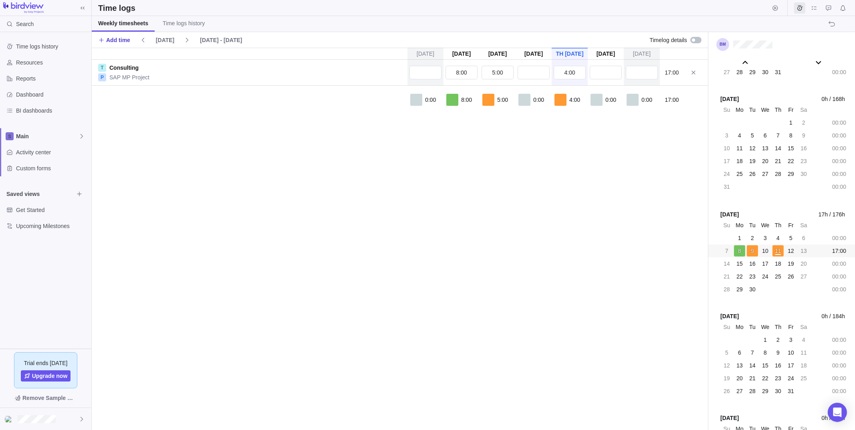
click at [121, 40] on span "Add time" at bounding box center [118, 40] width 24 height 8
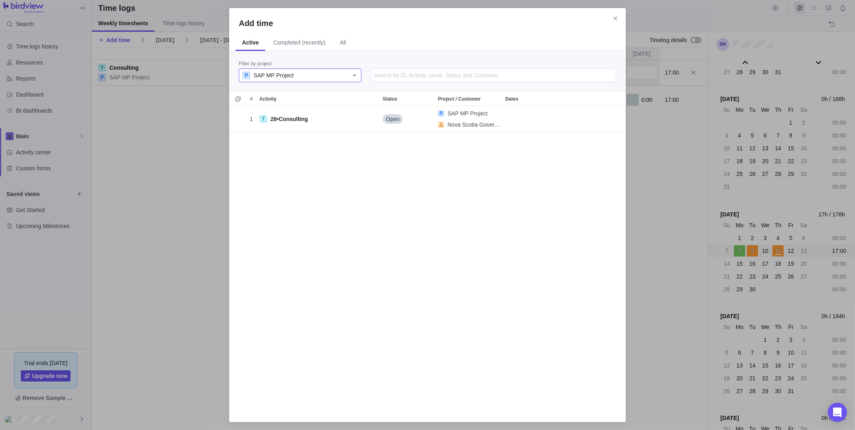
scroll to position [301, 390]
click at [313, 76] on div "P SAP MP Project" at bounding box center [295, 75] width 106 height 8
click at [275, 139] on span "Internal Projects" at bounding box center [277, 138] width 40 height 8
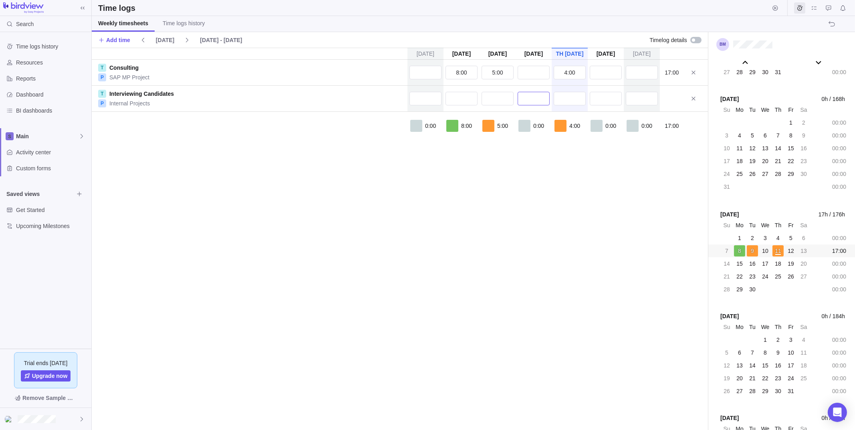
click at [535, 101] on input "text" at bounding box center [534, 99] width 32 height 14
type input "8:00"
click at [502, 179] on div "Su Sep 7 Mo Sep 8 Tu Sep 9 We Sep 10 Th Sep 11 Fr Sep 12 Sa Sep 13 T Consulting…" at bounding box center [400, 239] width 616 height 382
click at [48, 147] on div "Activity center" at bounding box center [45, 152] width 91 height 16
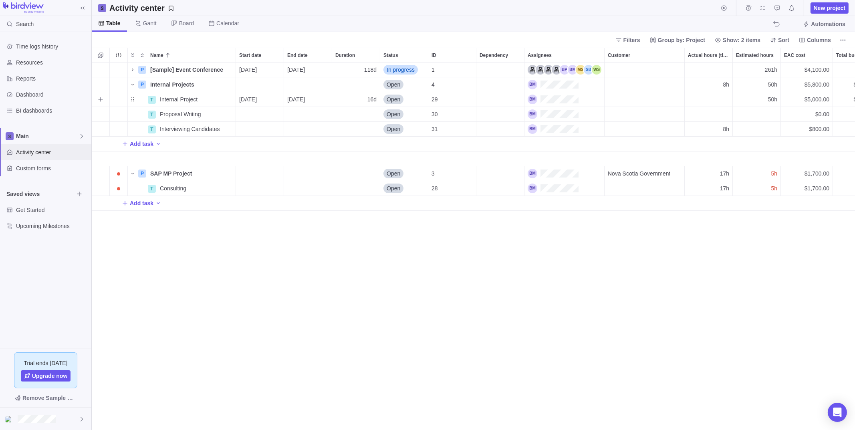
scroll to position [361, 757]
click at [212, 96] on span "Details" at bounding box center [210, 99] width 18 height 8
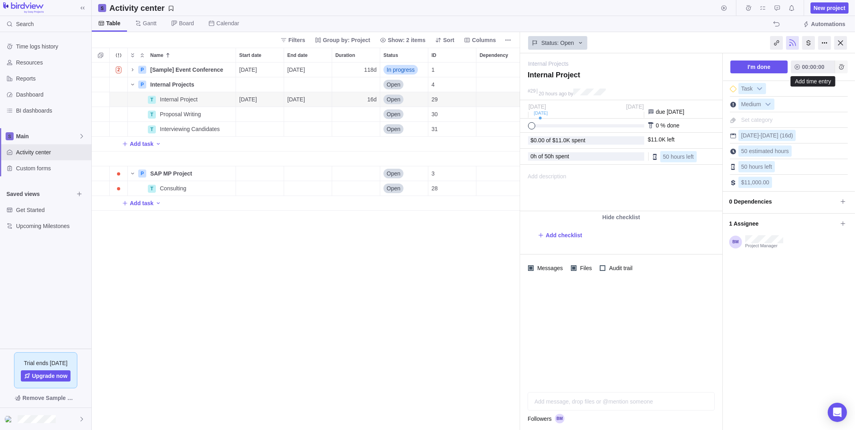
click at [843, 67] on icon "Add time entry" at bounding box center [841, 67] width 6 height 6
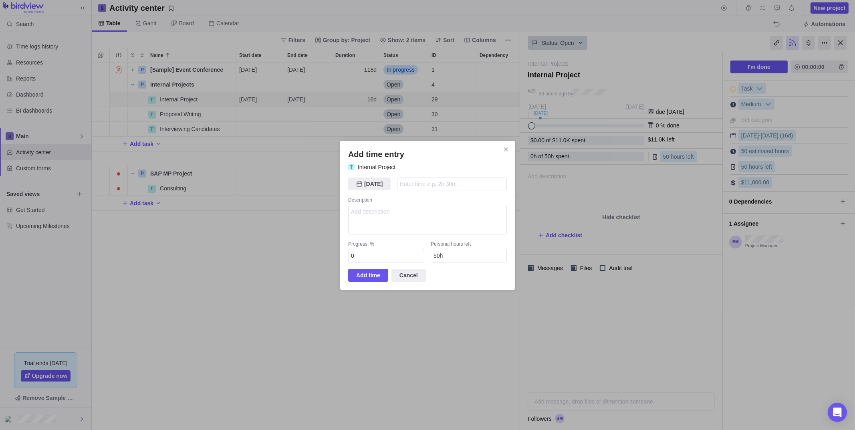
type input "6"
type input "44h"
type input "6h"
click at [383, 185] on span "[DATE]" at bounding box center [369, 184] width 42 height 13
click at [407, 271] on span "Cancel" at bounding box center [409, 275] width 18 height 10
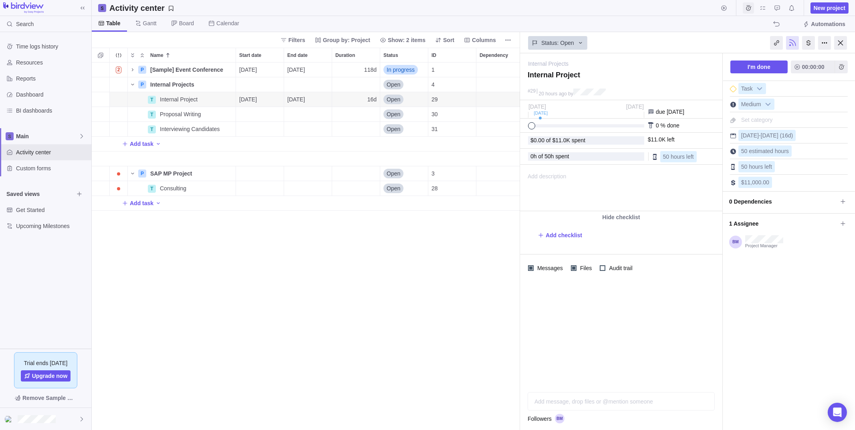
click at [749, 6] on icon "Time logs" at bounding box center [748, 7] width 5 height 5
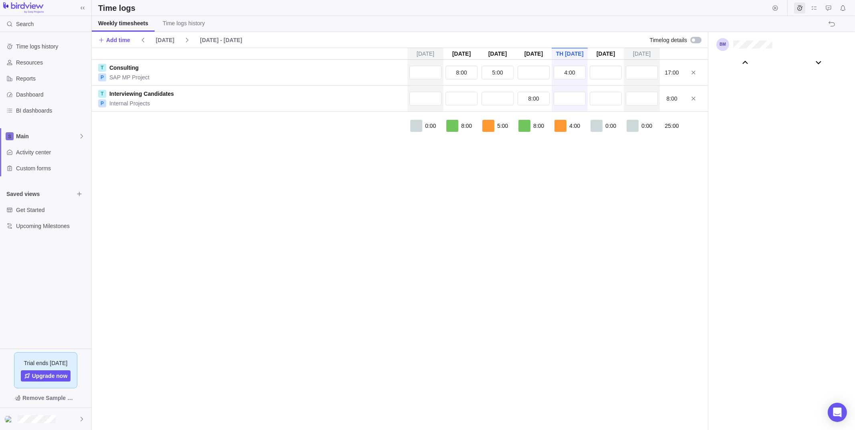
scroll to position [44634, 0]
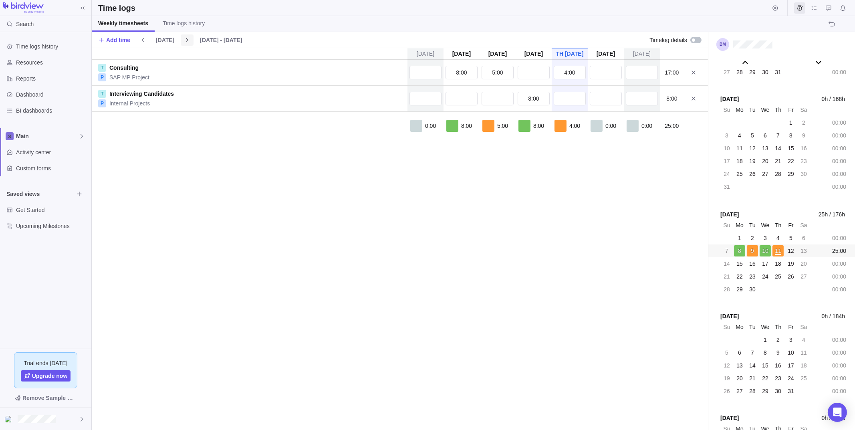
click at [181, 38] on span at bounding box center [187, 39] width 13 height 11
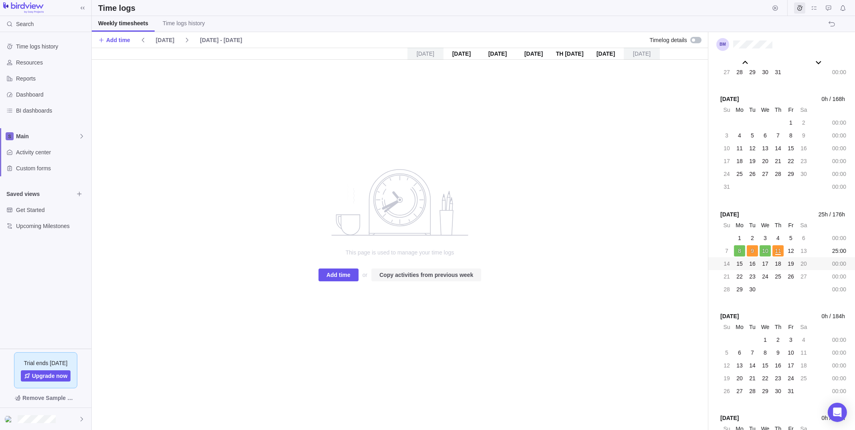
click at [420, 274] on span "Copy activities from previous week" at bounding box center [427, 275] width 94 height 10
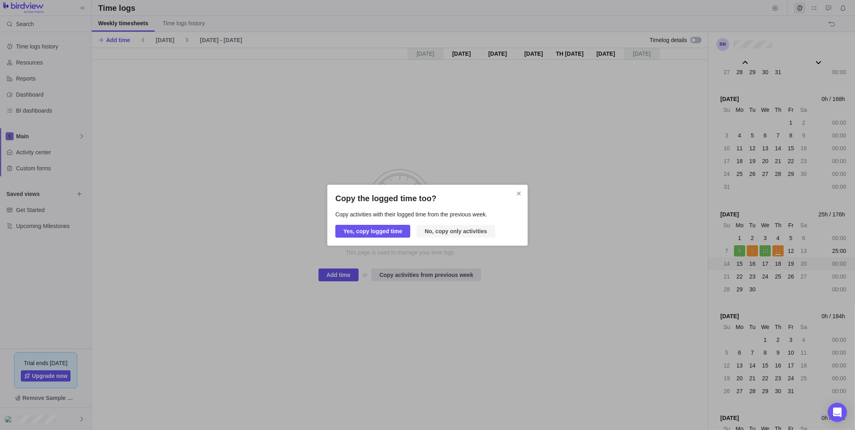
click at [475, 227] on span "No, copy only activities" at bounding box center [456, 231] width 63 height 10
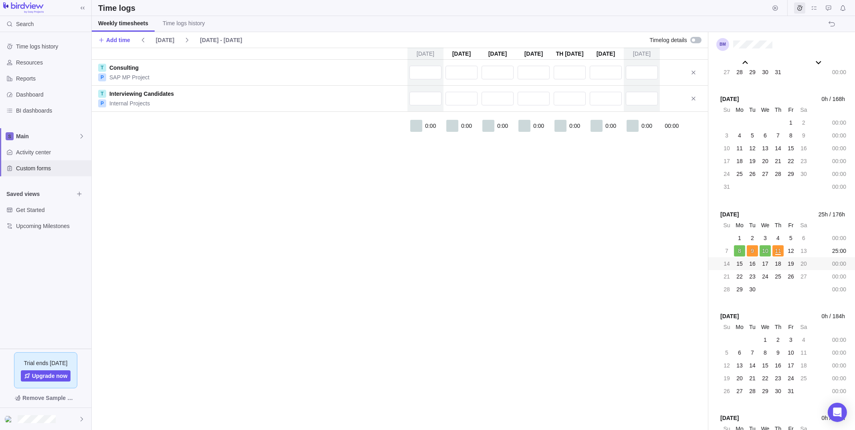
click at [38, 166] on span "Custom forms" at bounding box center [52, 168] width 72 height 8
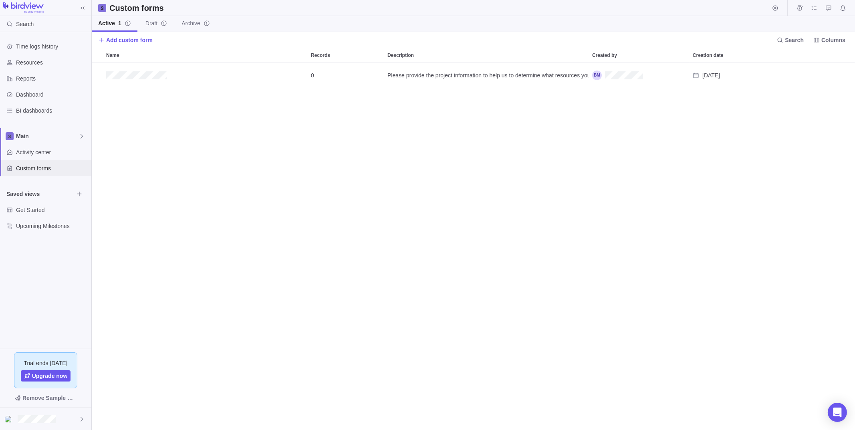
scroll to position [361, 757]
click at [803, 75] on icon "Edit" at bounding box center [802, 75] width 6 height 6
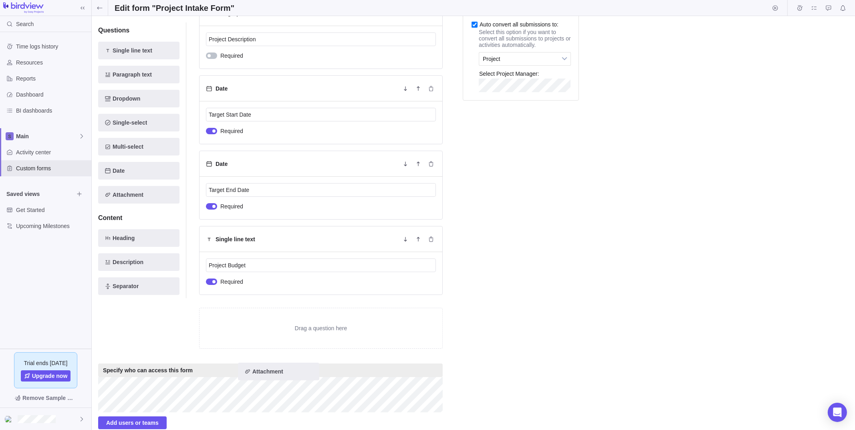
scroll to position [282, 0]
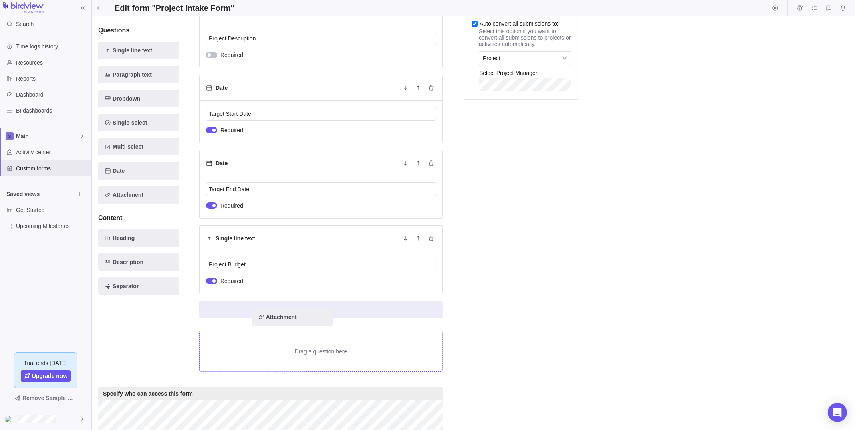
drag, startPoint x: 119, startPoint y: 193, endPoint x: 285, endPoint y: 328, distance: 214.2
click at [285, 328] on div "Questions Single line text Paragraph text Dropdown Single-select Multi-select D…" at bounding box center [270, 110] width 345 height 543
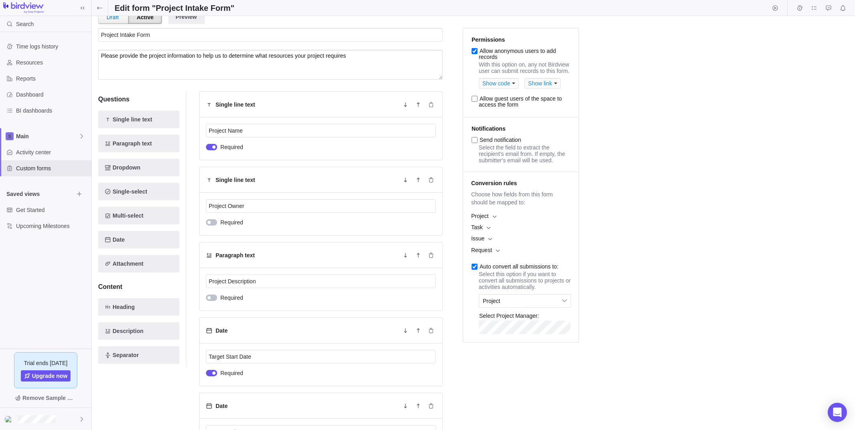
scroll to position [1, 0]
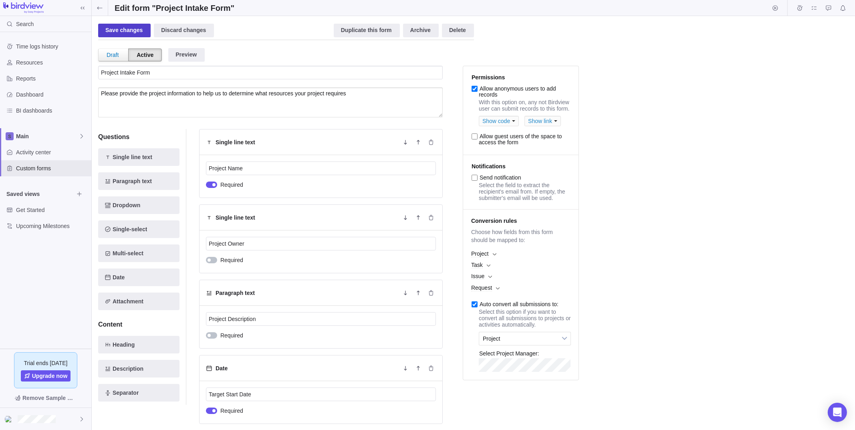
click at [129, 30] on div "Save changes" at bounding box center [124, 31] width 52 height 14
click at [541, 122] on div "Show link" at bounding box center [543, 121] width 36 height 10
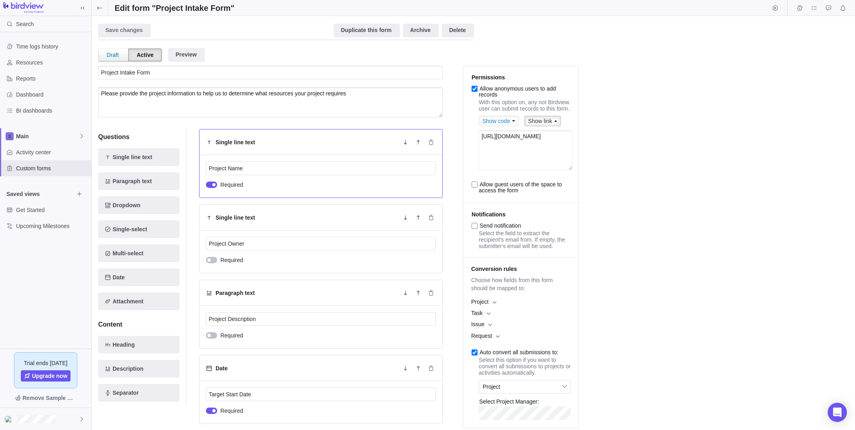
drag, startPoint x: 571, startPoint y: 154, endPoint x: 437, endPoint y: 129, distance: 136.5
click at [437, 129] on ol "Project Intake Form Please provide the project information to help us to determ…" at bounding box center [340, 426] width 485 height 720
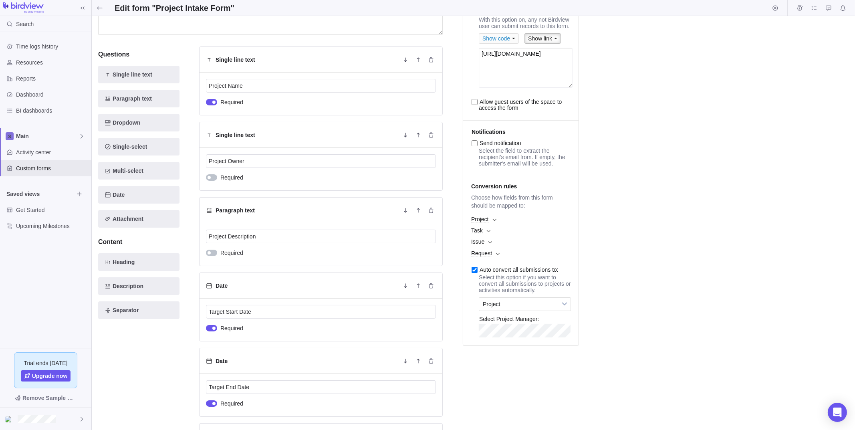
scroll to position [121, 0]
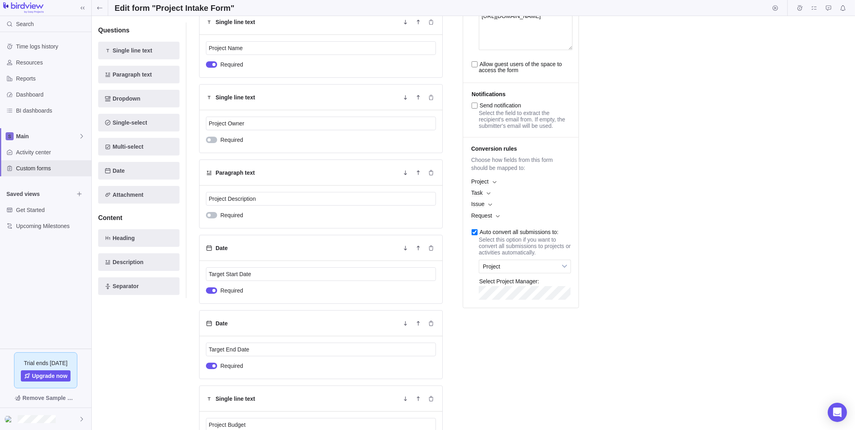
click at [495, 187] on span "Project" at bounding box center [520, 181] width 107 height 11
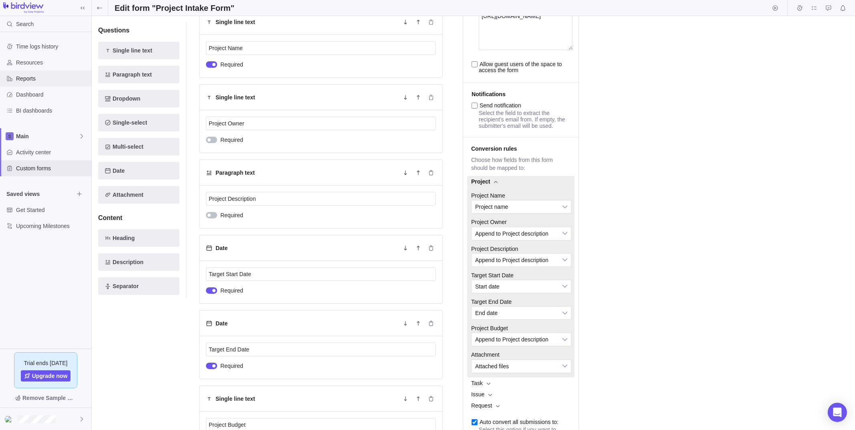
click at [45, 76] on span "Reports" at bounding box center [52, 79] width 72 height 8
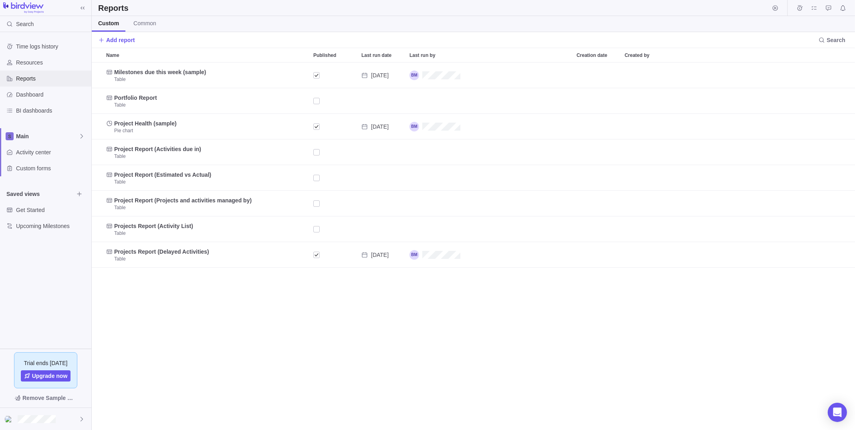
scroll to position [361, 757]
click at [109, 36] on span "Add report" at bounding box center [120, 40] width 29 height 8
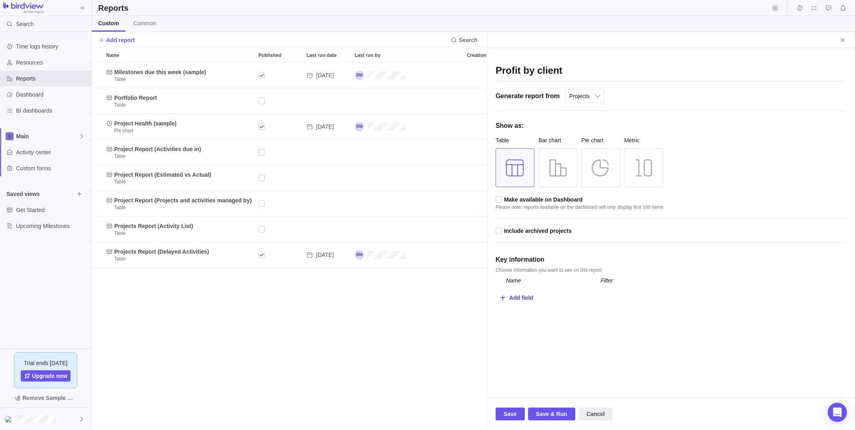
type input "Profit by client"
click at [515, 298] on div "Add field" at bounding box center [521, 297] width 24 height 15
type input "project name"
click at [565, 276] on div "Name" at bounding box center [550, 277] width 100 height 7
click at [512, 311] on div "Add field" at bounding box center [521, 314] width 24 height 15
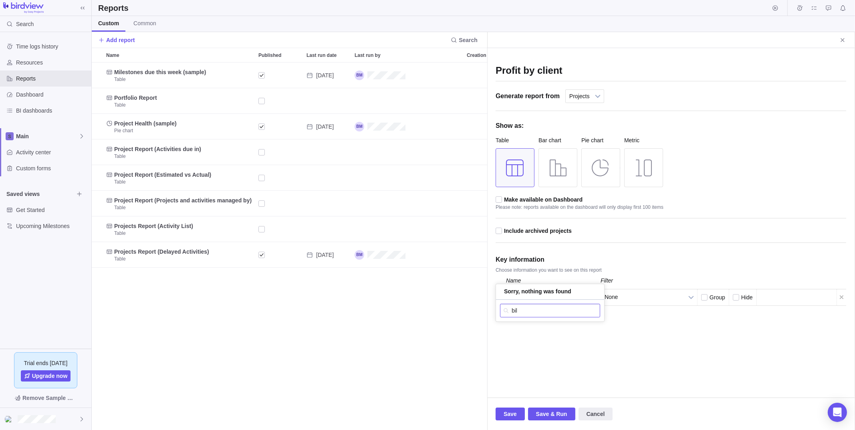
type input "bill"
type input "r"
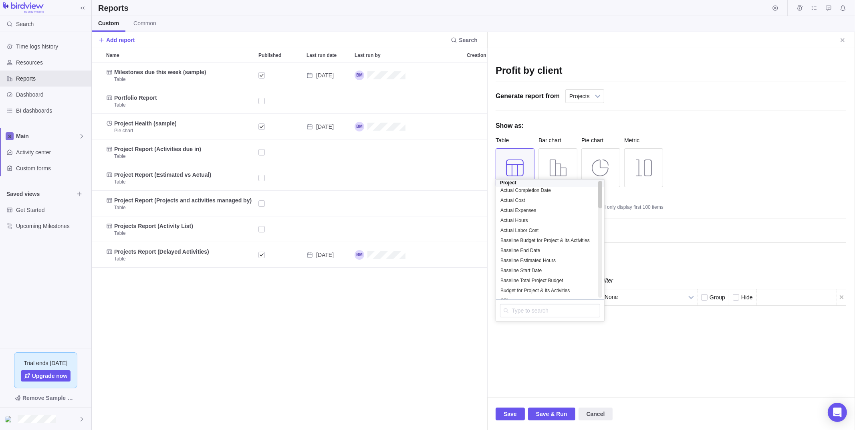
scroll to position [0, 0]
drag, startPoint x: 600, startPoint y: 275, endPoint x: 609, endPoint y: 174, distance: 101.8
click at [609, 174] on div "Profit by client Generate report from Projects All activities All activities (h…" at bounding box center [671, 189] width 351 height 266
click at [708, 138] on div "Profit by client Generate report from Projects All activities All activities (h…" at bounding box center [671, 189] width 351 height 266
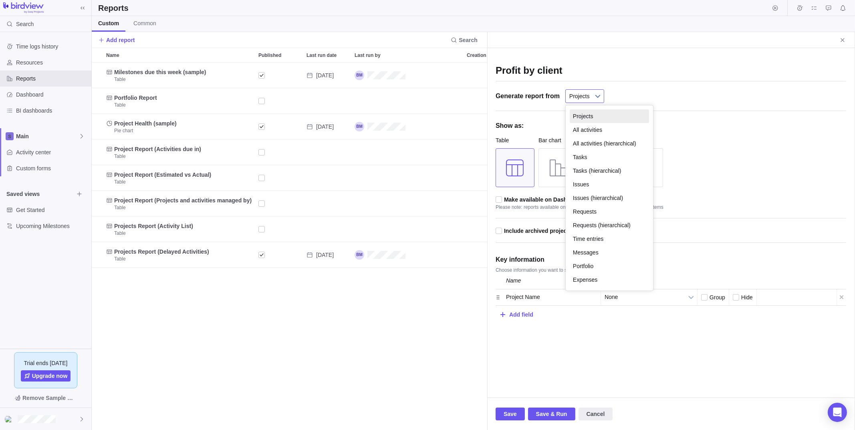
click at [577, 93] on span "Projects" at bounding box center [579, 96] width 20 height 13
click at [729, 143] on div "Profit by client Generate report from Projects All activities All activities (h…" at bounding box center [671, 189] width 351 height 266
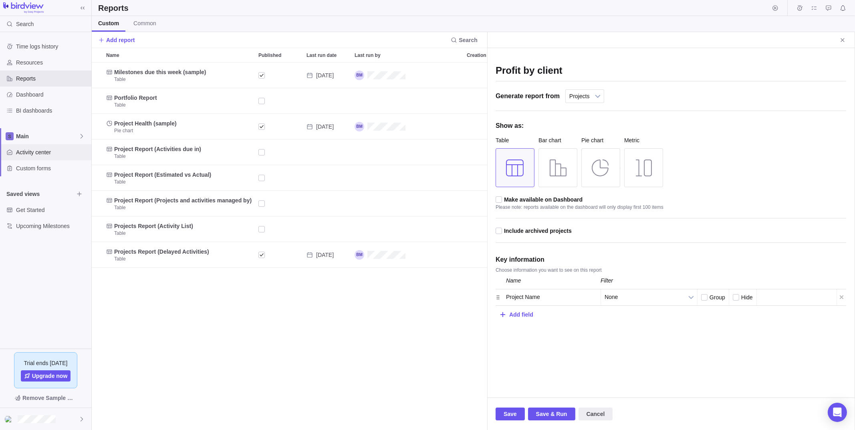
click at [38, 148] on span "Activity center" at bounding box center [52, 152] width 72 height 8
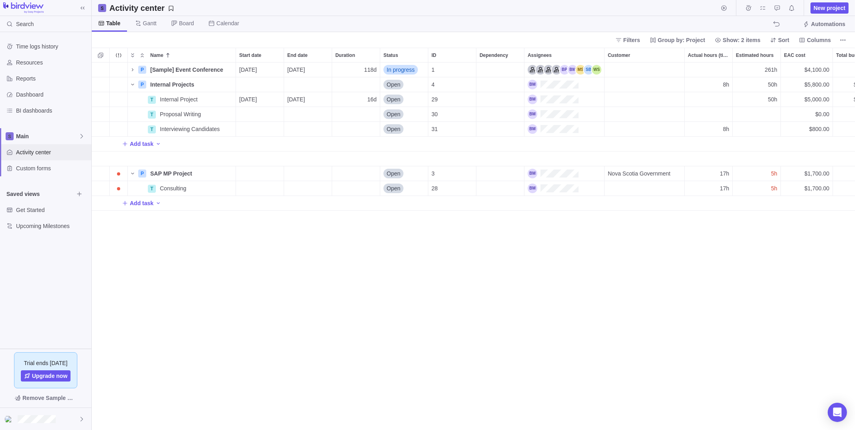
scroll to position [361, 757]
click at [210, 83] on span "Details" at bounding box center [210, 85] width 18 height 8
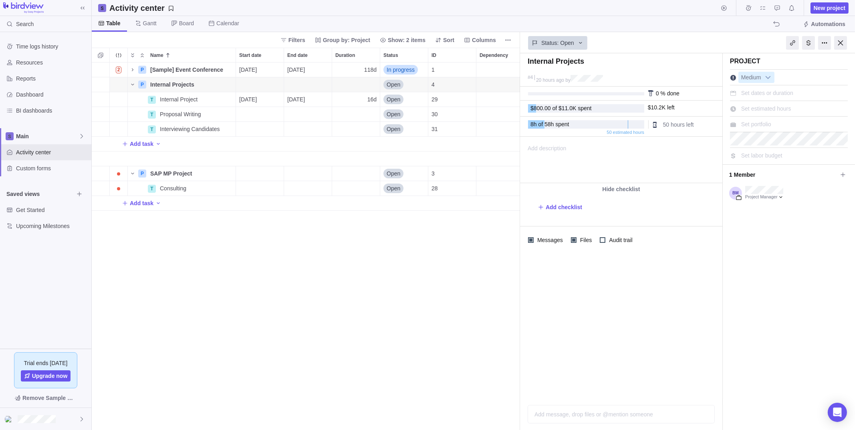
click at [567, 417] on div "Add message, drop files or @mention someone AI" at bounding box center [621, 414] width 187 height 18
click at [566, 399] on div at bounding box center [621, 397] width 173 height 8
click at [538, 415] on icon "Attach file" at bounding box center [537, 414] width 6 height 6
click at [543, 314] on div "Internal Projects #4 20 hours ago by Project was completed on its planned end d…" at bounding box center [687, 241] width 335 height 377
